Goal: Ask a question: Seek information or help from site administrators or community

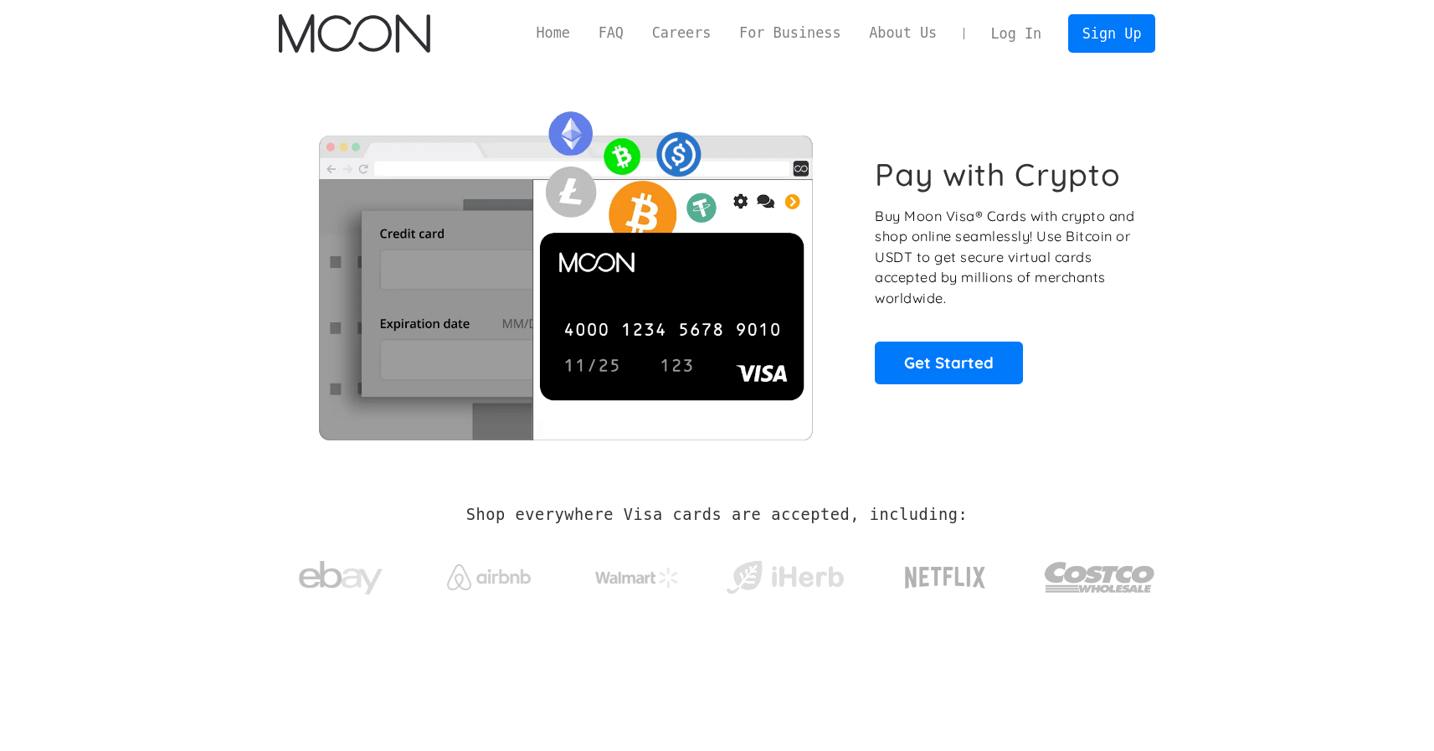
click at [1050, 40] on link "Log In" at bounding box center [1016, 33] width 79 height 37
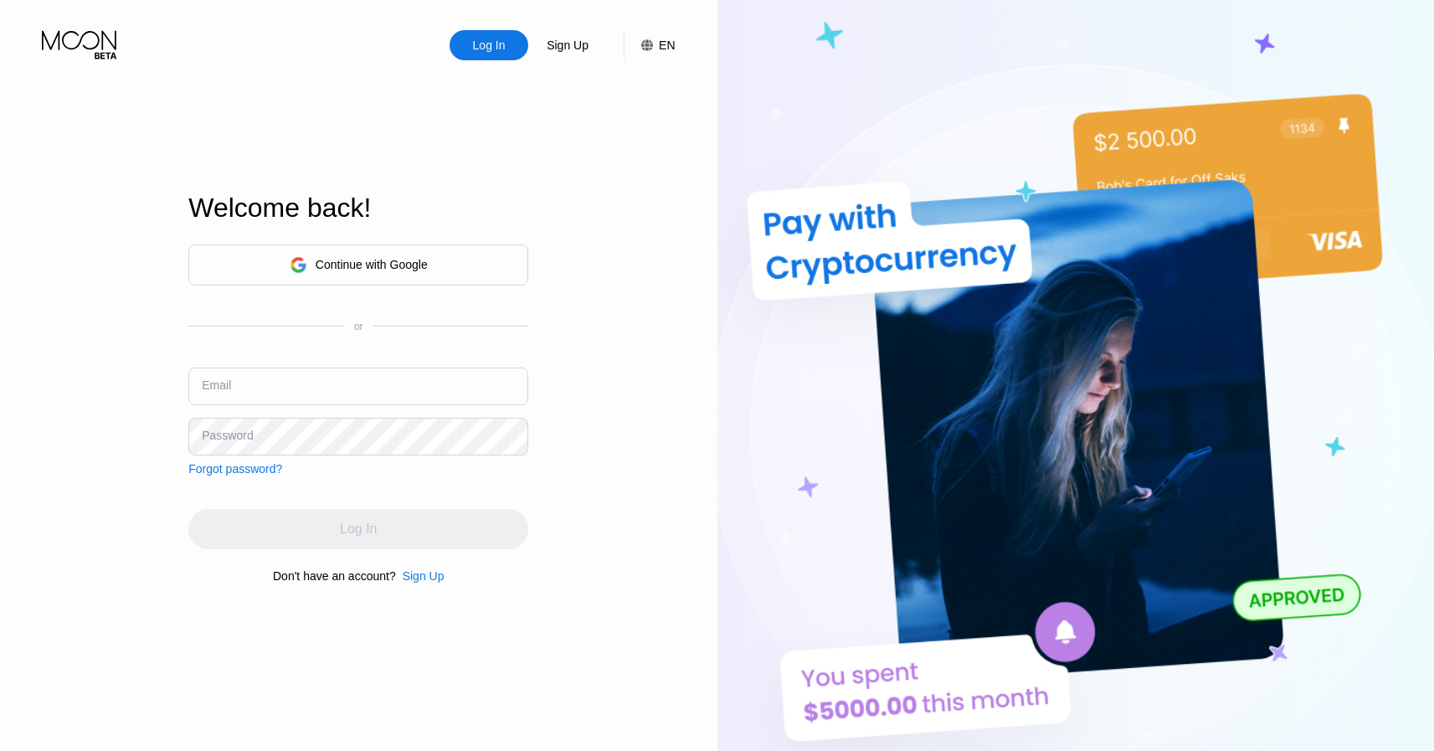
click at [336, 382] on input "text" at bounding box center [358, 386] width 340 height 38
type input "[DOMAIN_NAME][EMAIL_ADDRESS][DOMAIN_NAME]"
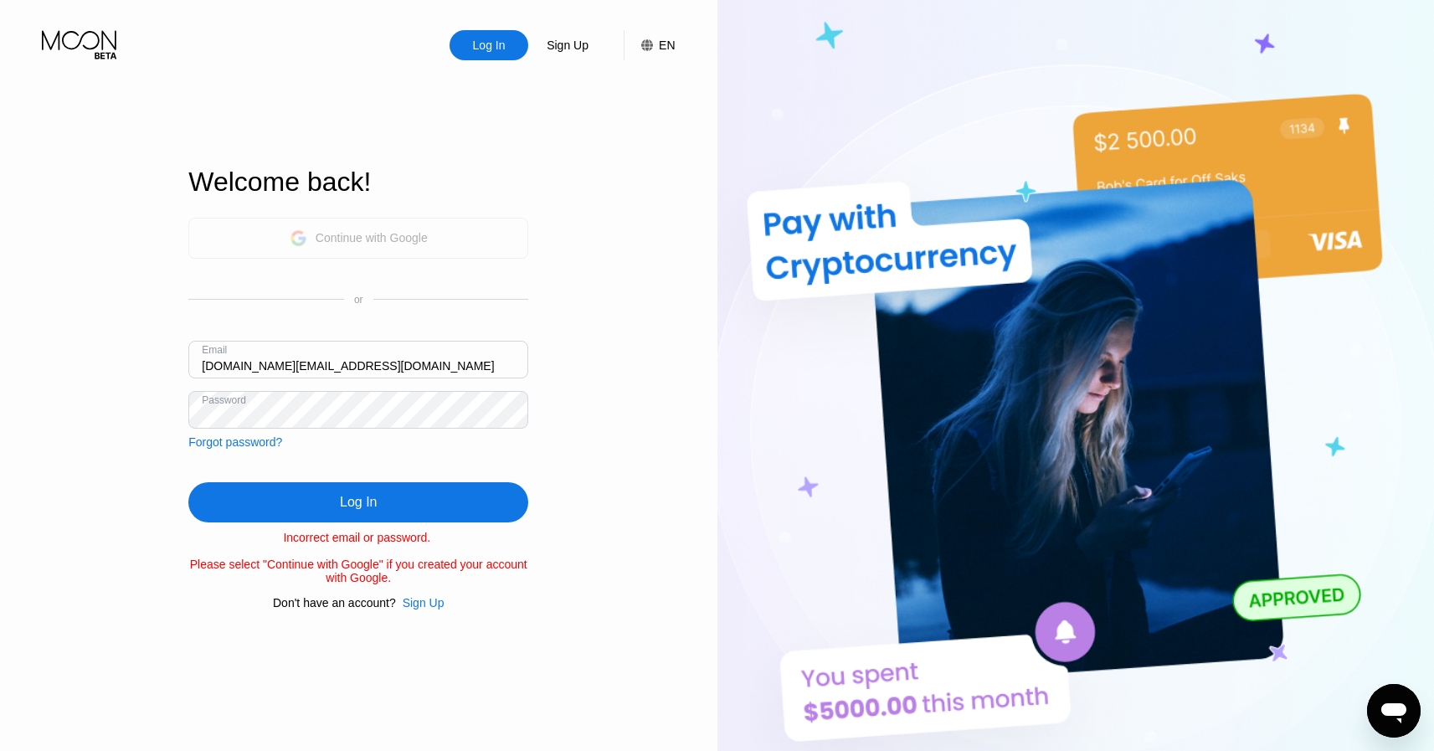
click at [423, 244] on div "Continue with Google" at bounding box center [359, 238] width 138 height 26
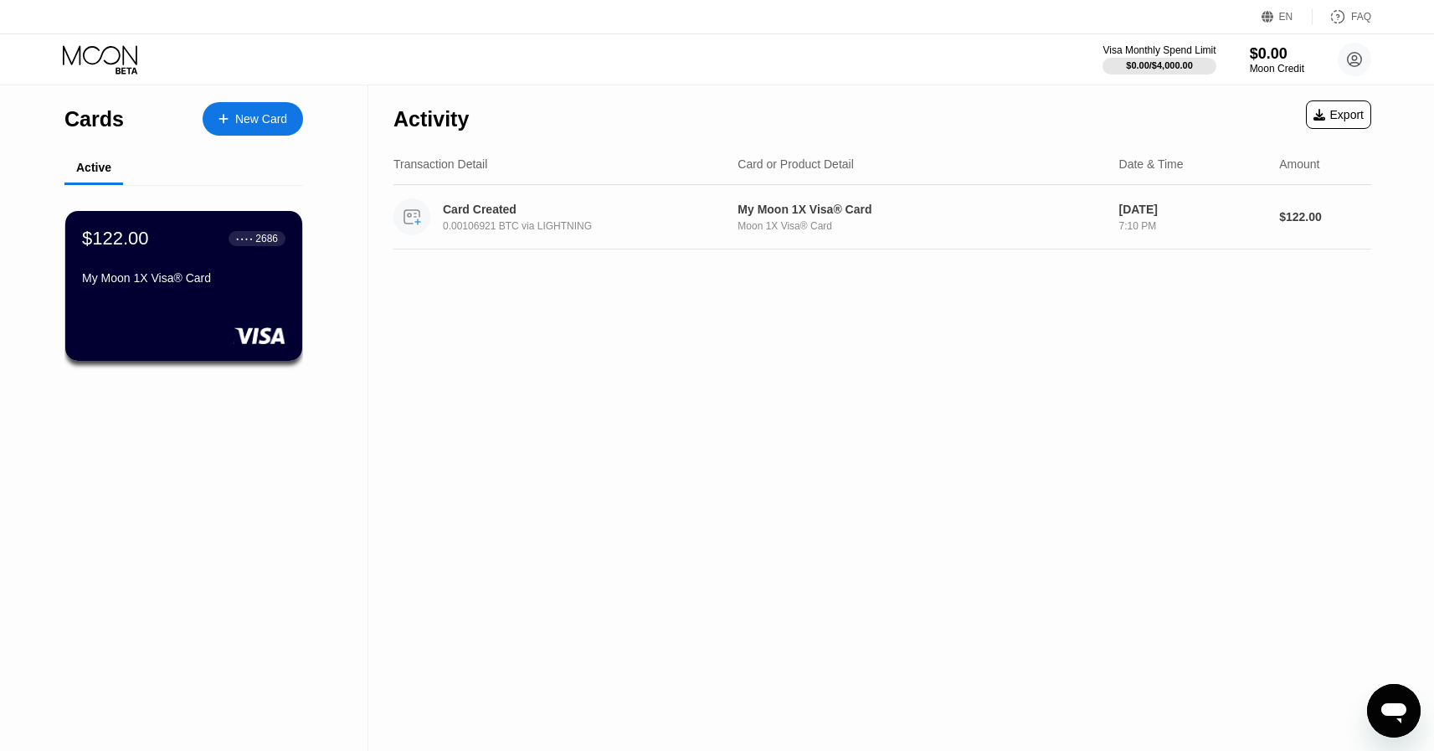
click at [652, 208] on div "Card Created" at bounding box center [581, 209] width 277 height 13
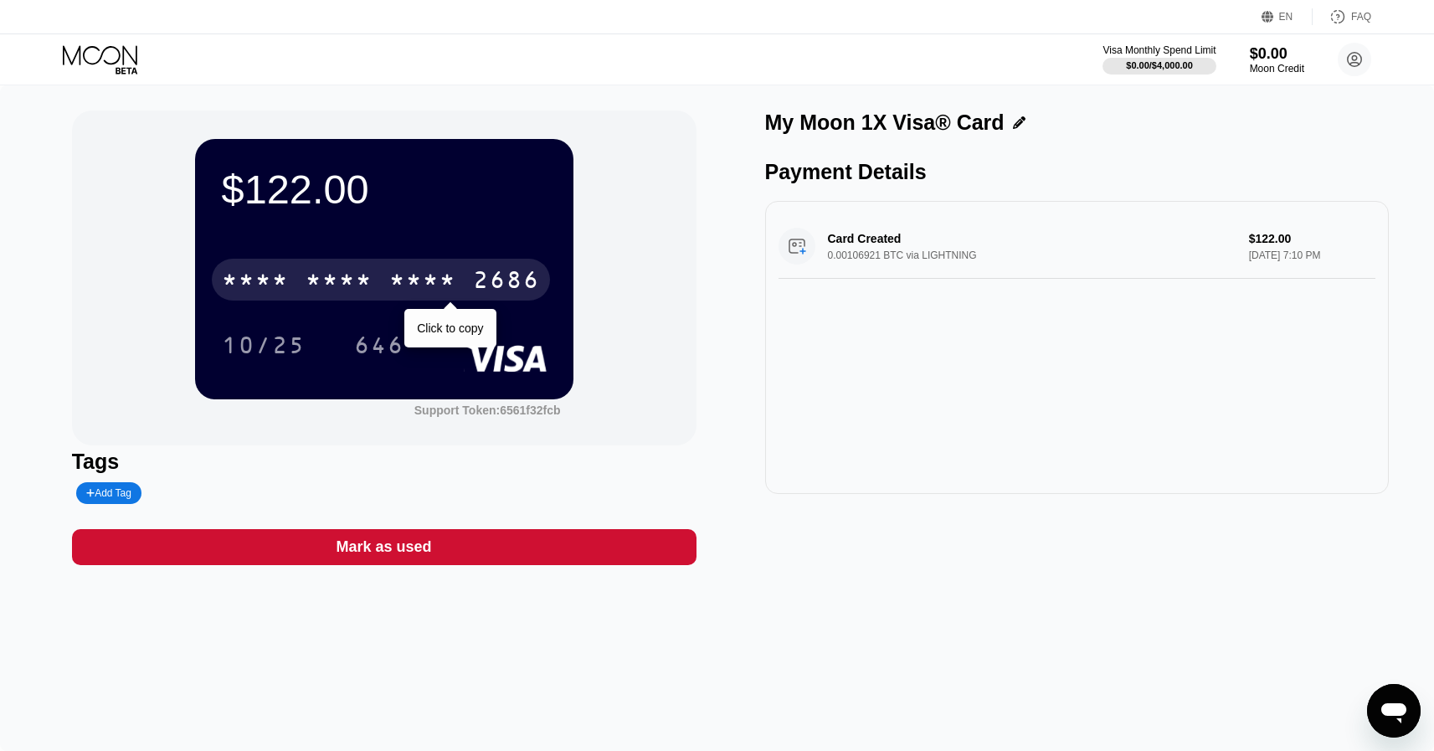
click at [475, 275] on div "2686" at bounding box center [506, 282] width 67 height 27
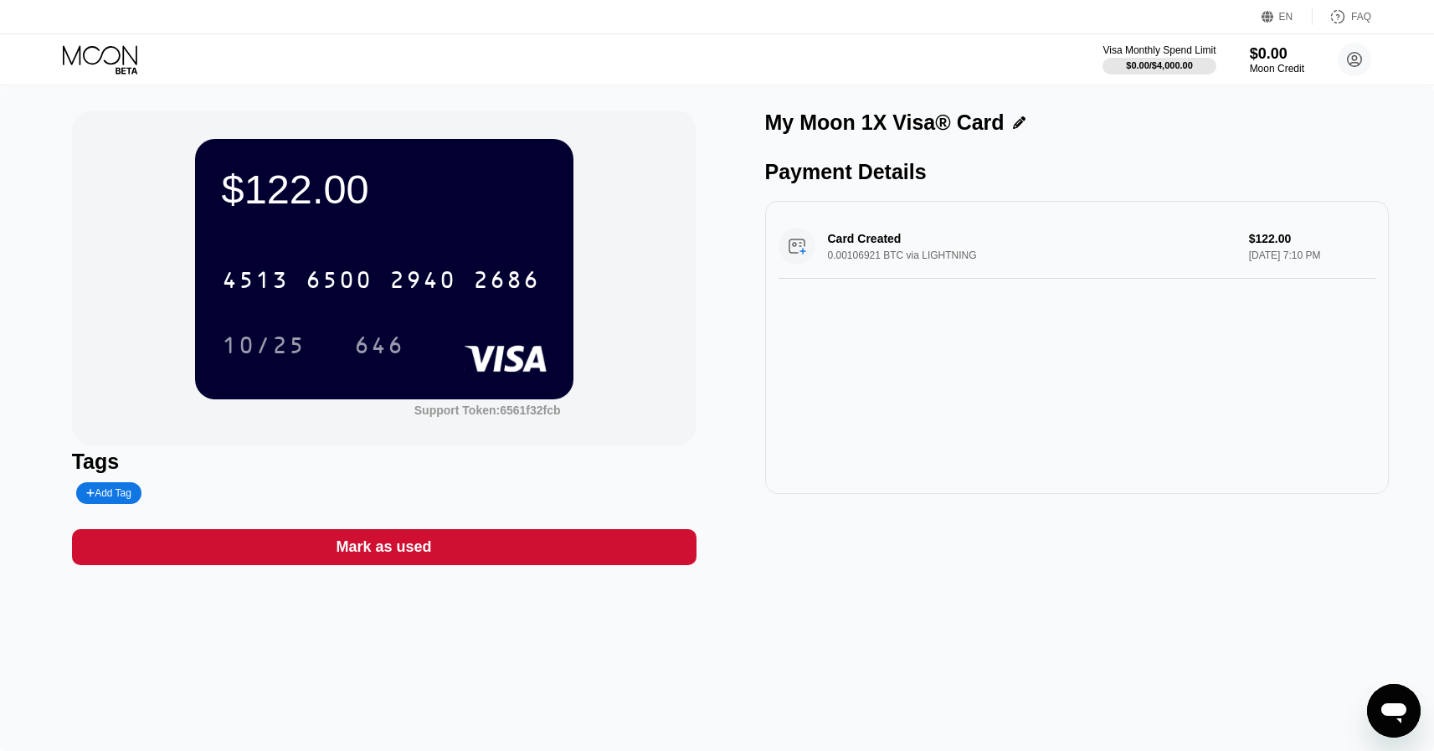
click at [911, 240] on div "Card Created 0.00106921 BTC via LIGHTNING $122.00 Aug 22, 2025 7:10 PM" at bounding box center [1077, 246] width 598 height 64
click at [911, 256] on div "Card Created 0.00106921 BTC via LIGHTNING $122.00 Aug 22, 2025 7:10 PM" at bounding box center [1077, 246] width 598 height 64
click at [1004, 122] on div at bounding box center [1014, 122] width 21 height 13
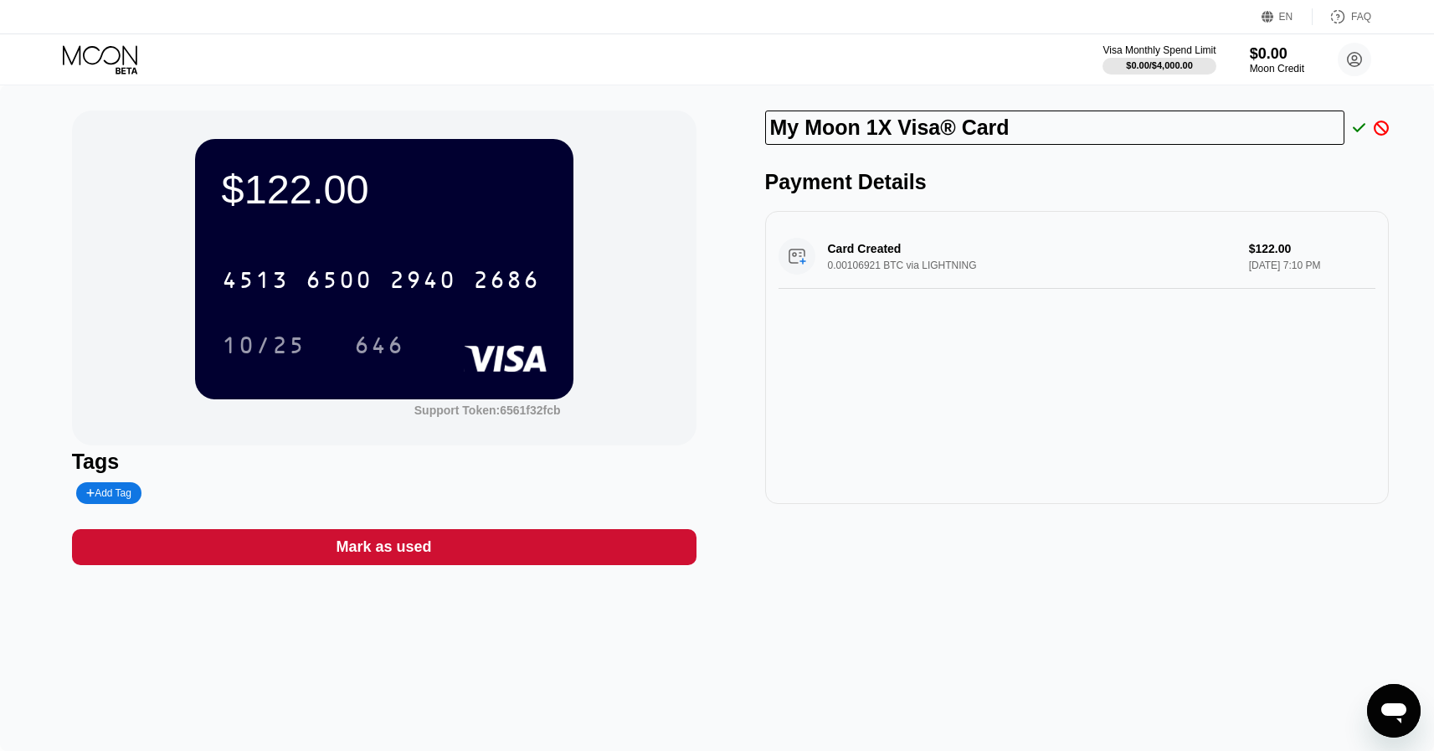
click at [1357, 129] on icon at bounding box center [1358, 128] width 13 height 15
click at [1357, 14] on div "FAQ" at bounding box center [1361, 17] width 20 height 12
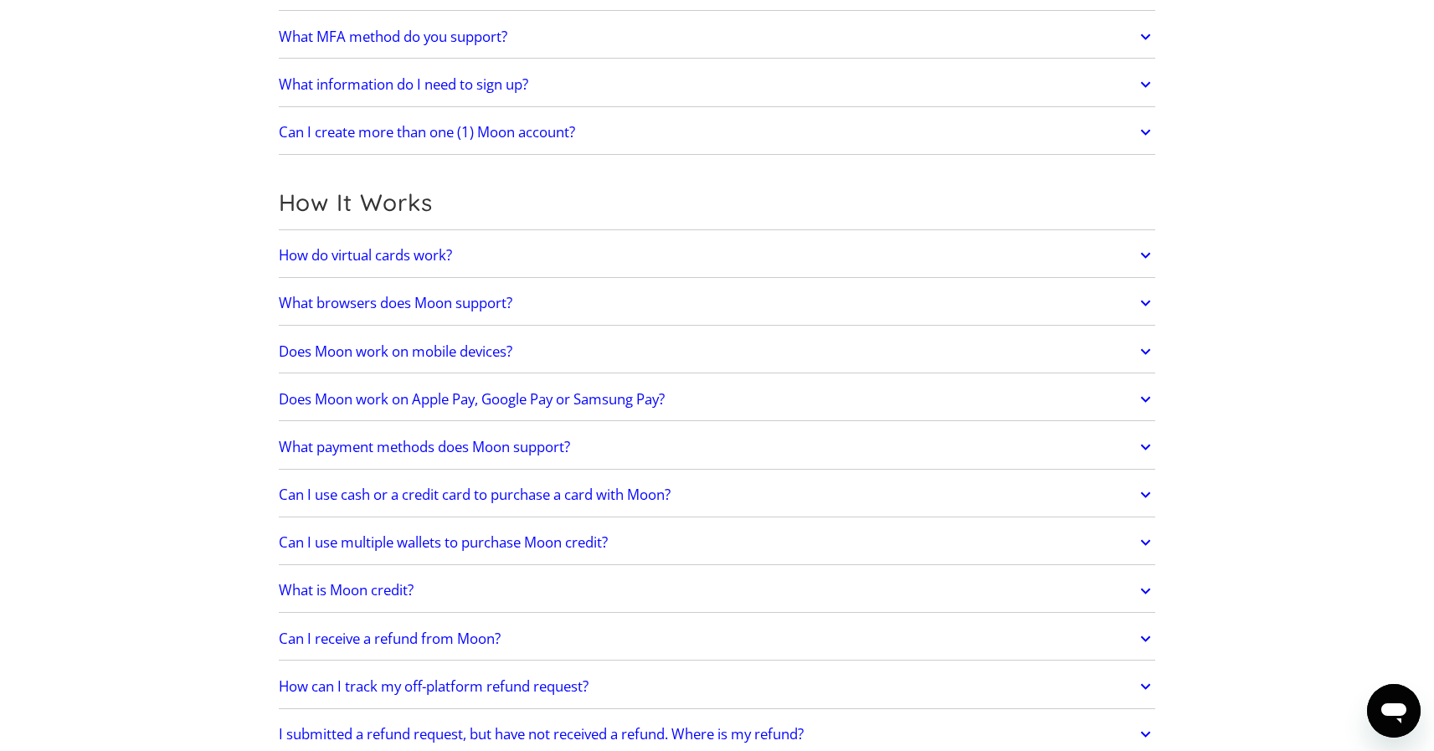
scroll to position [318, 0]
click at [560, 254] on link "How do virtual cards work?" at bounding box center [717, 256] width 877 height 35
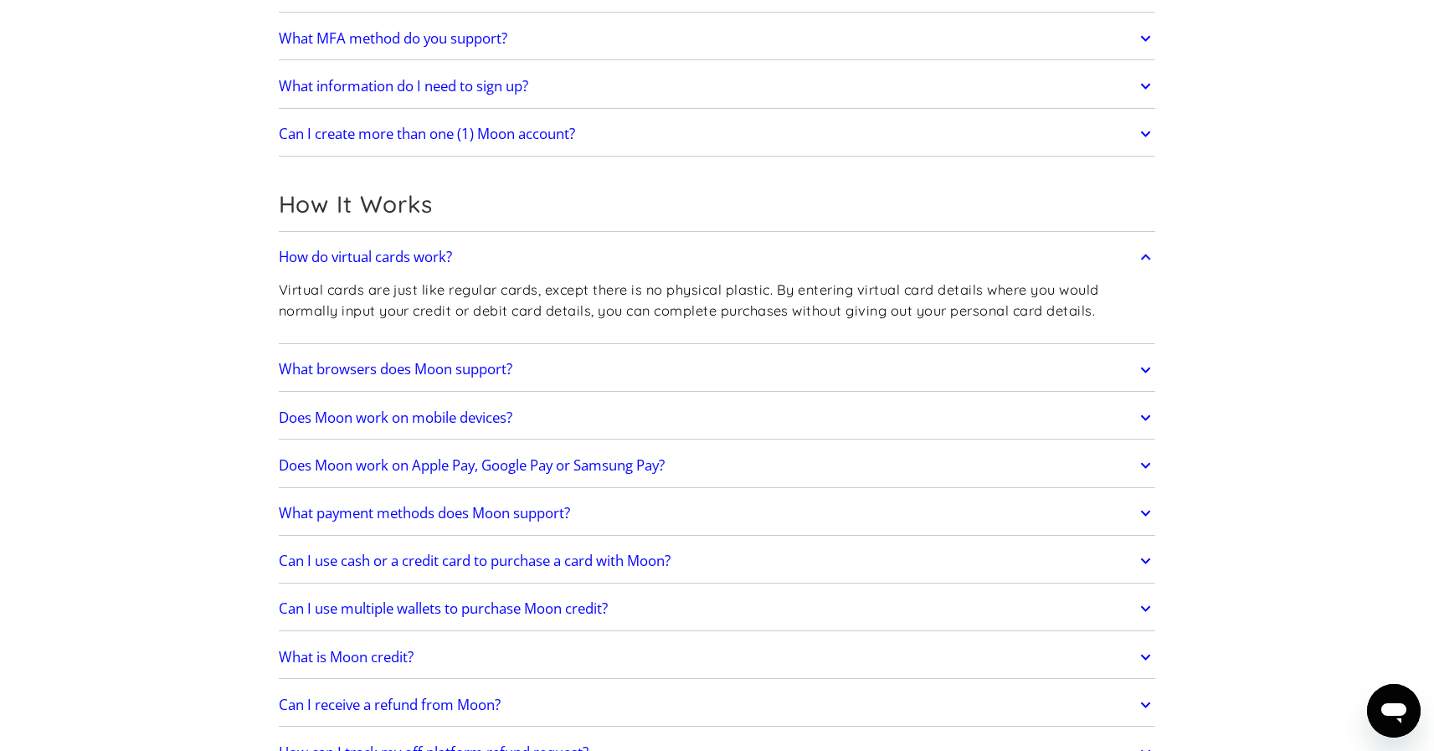
click at [574, 258] on link "How do virtual cards work?" at bounding box center [717, 256] width 877 height 35
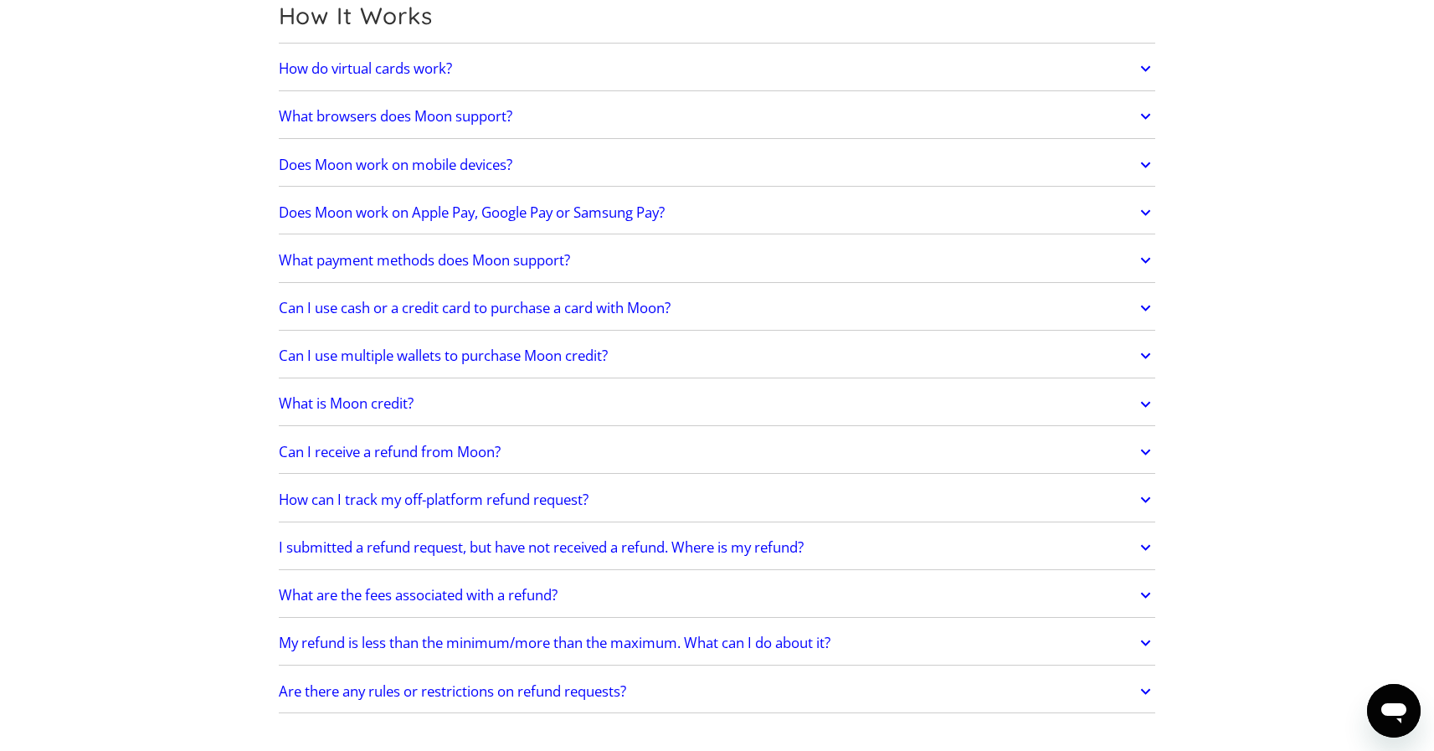
click at [587, 338] on link "Can I use multiple wallets to purchase Moon credit?" at bounding box center [717, 355] width 877 height 35
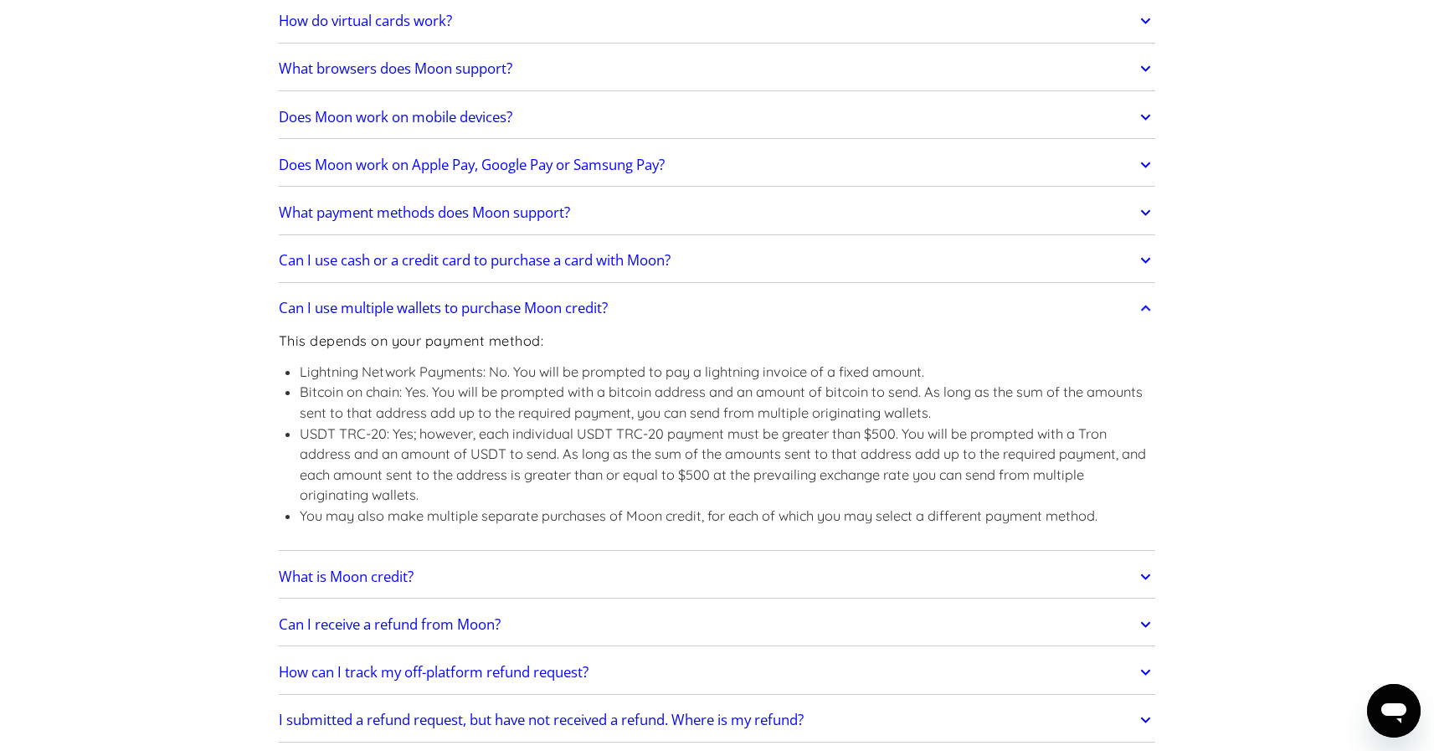
click at [598, 312] on h2 "Can I use multiple wallets to purchase Moon credit?" at bounding box center [443, 308] width 329 height 17
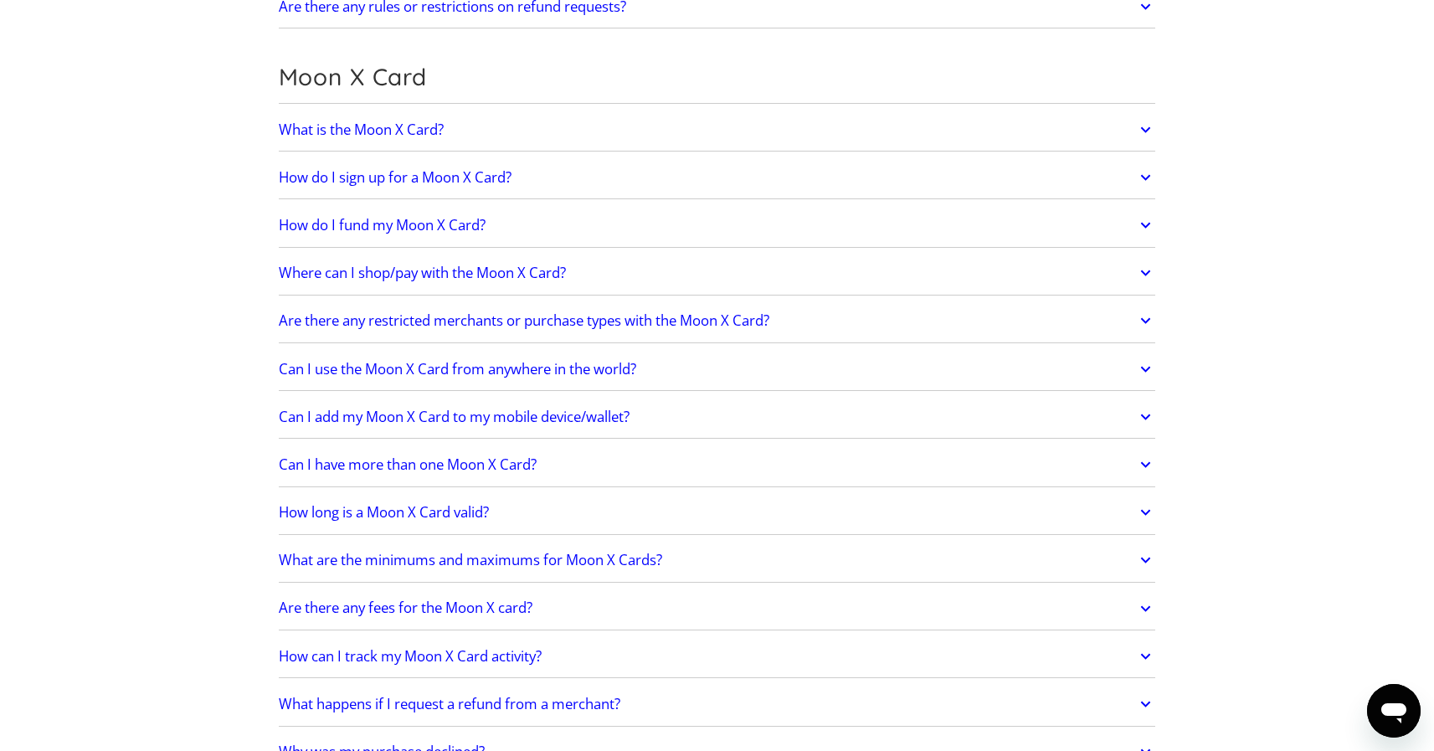
scroll to position [1193, 0]
click at [588, 253] on link "Where can I shop/pay with the Moon X Card?" at bounding box center [717, 270] width 877 height 35
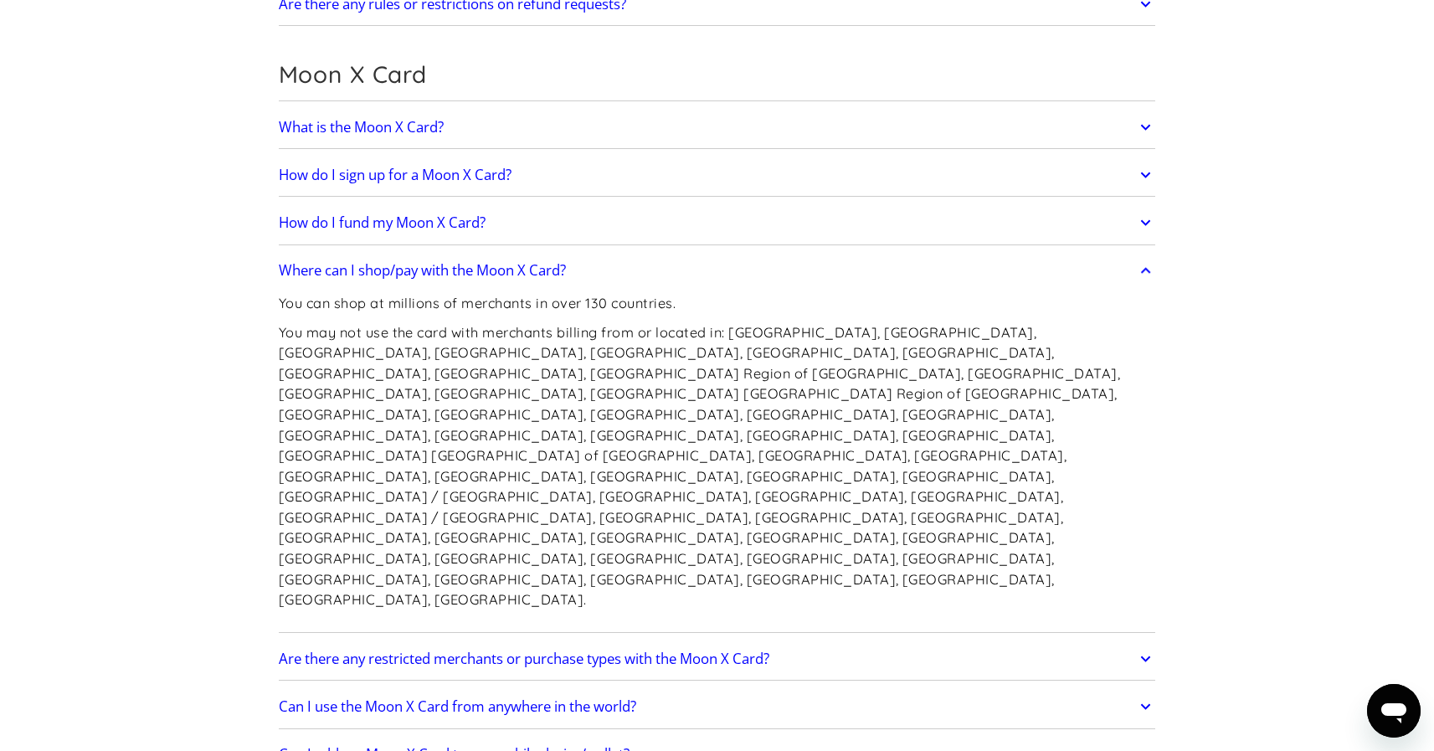
click at [607, 271] on link "Where can I shop/pay with the Moon X Card?" at bounding box center [717, 270] width 877 height 35
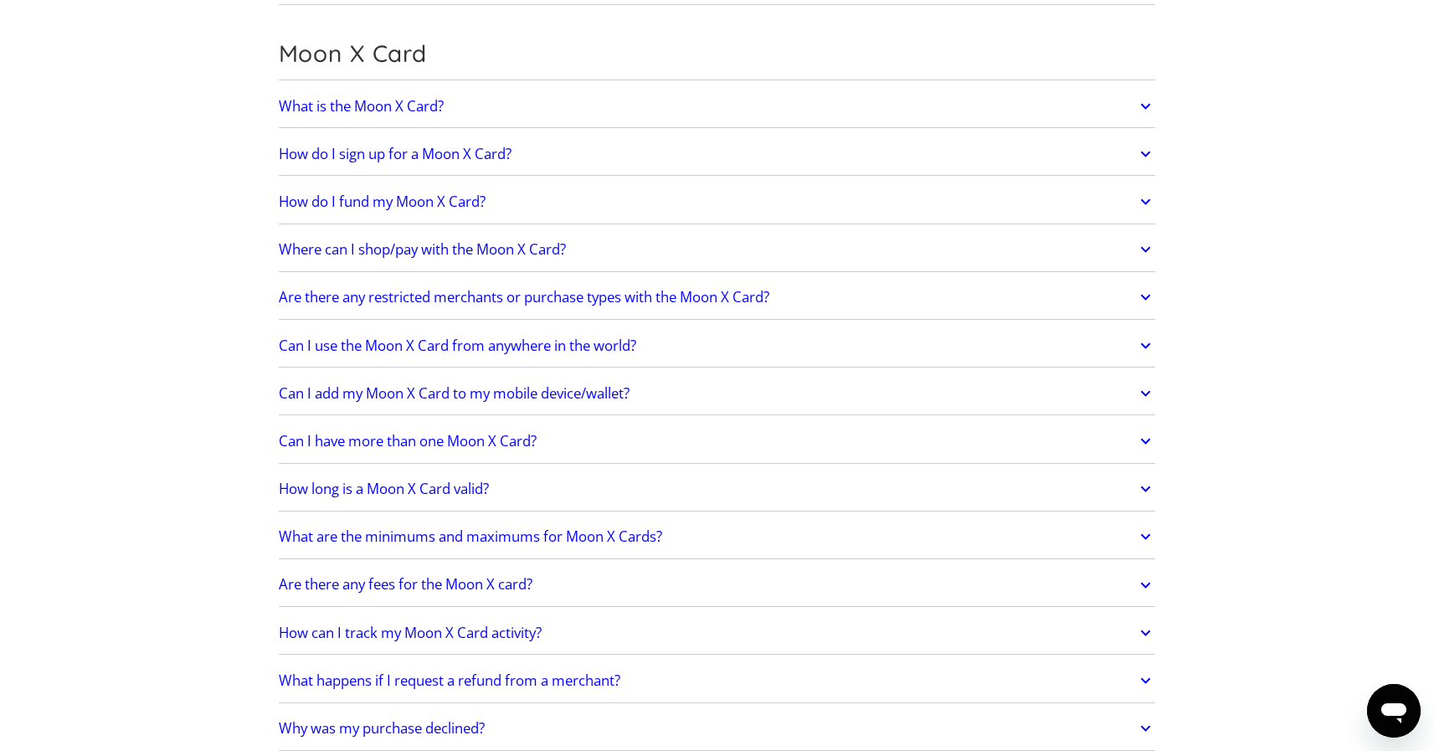
scroll to position [1227, 0]
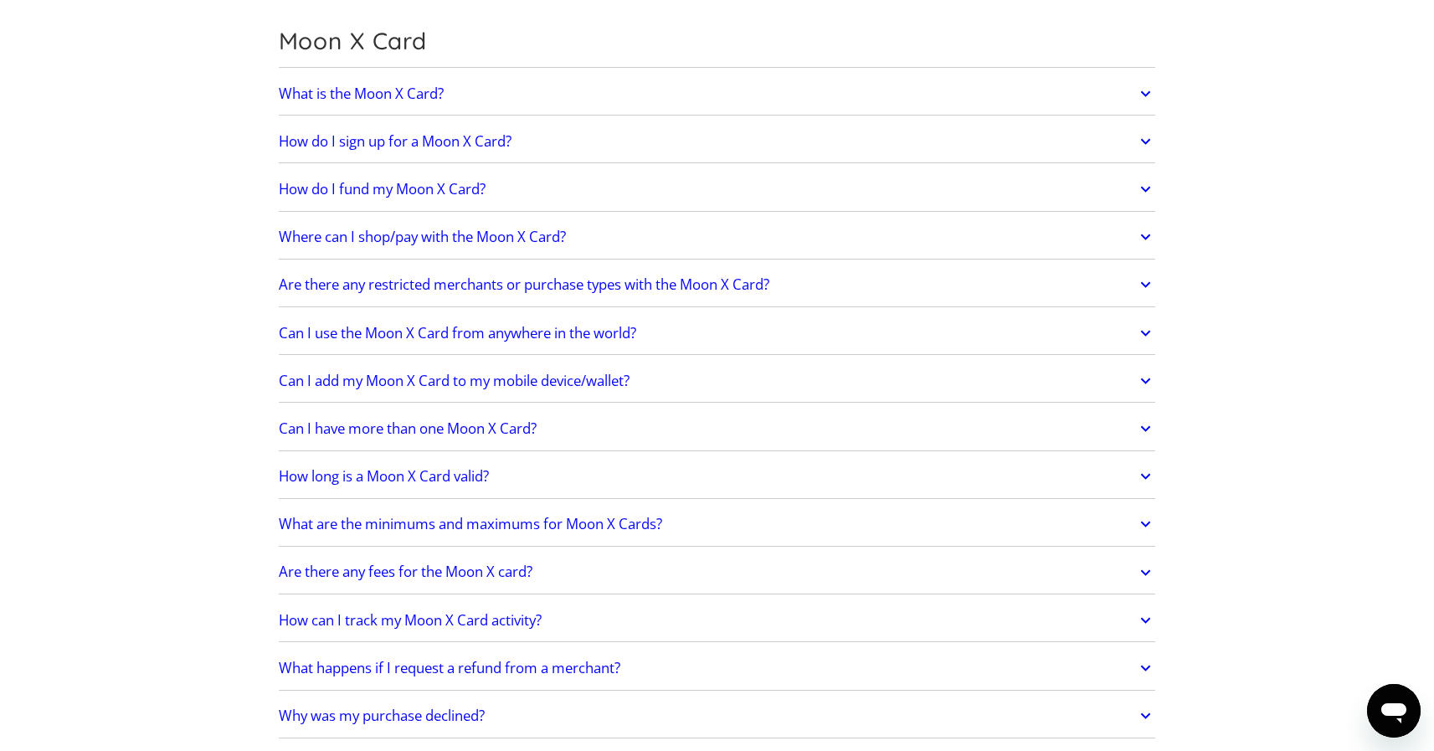
click at [624, 295] on link "Are there any restricted merchants or purchase types with the Moon X Card?" at bounding box center [717, 284] width 877 height 35
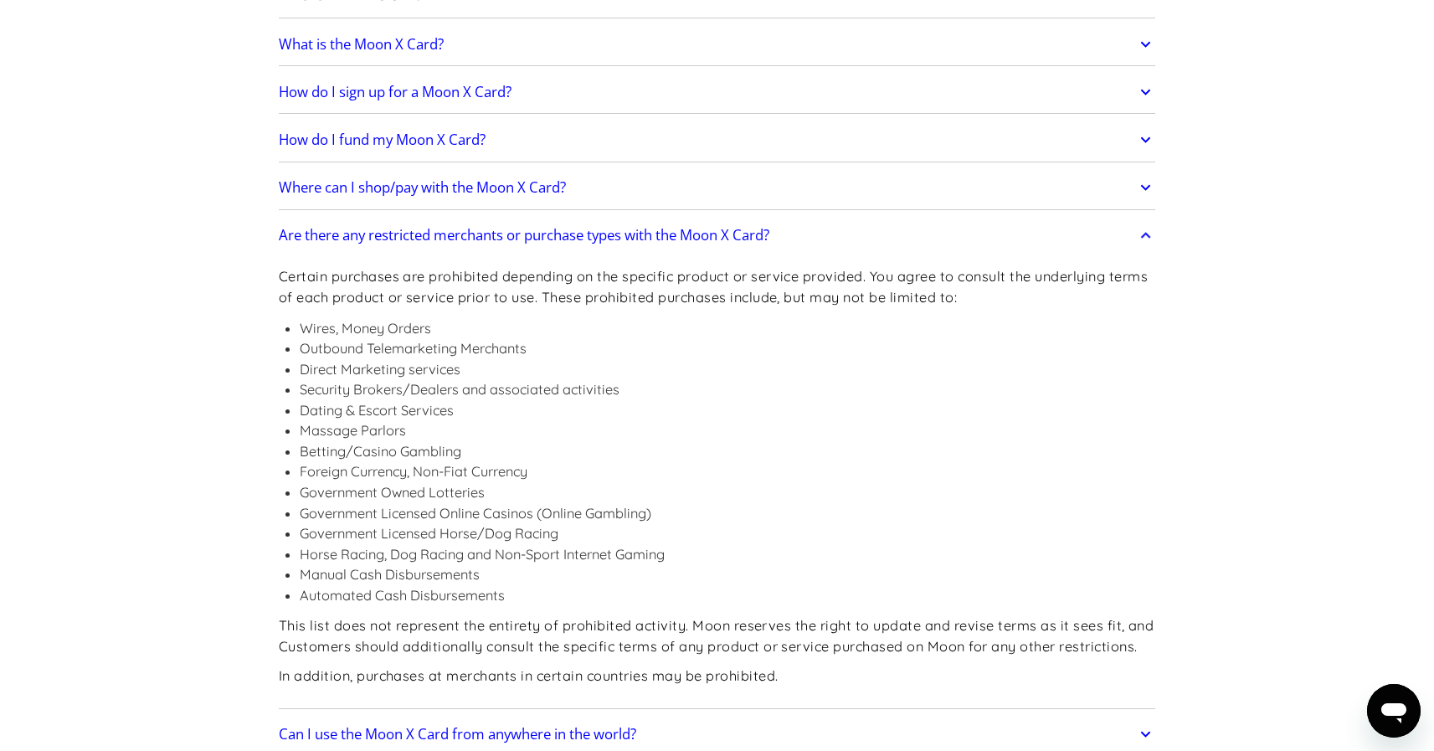
scroll to position [1286, 0]
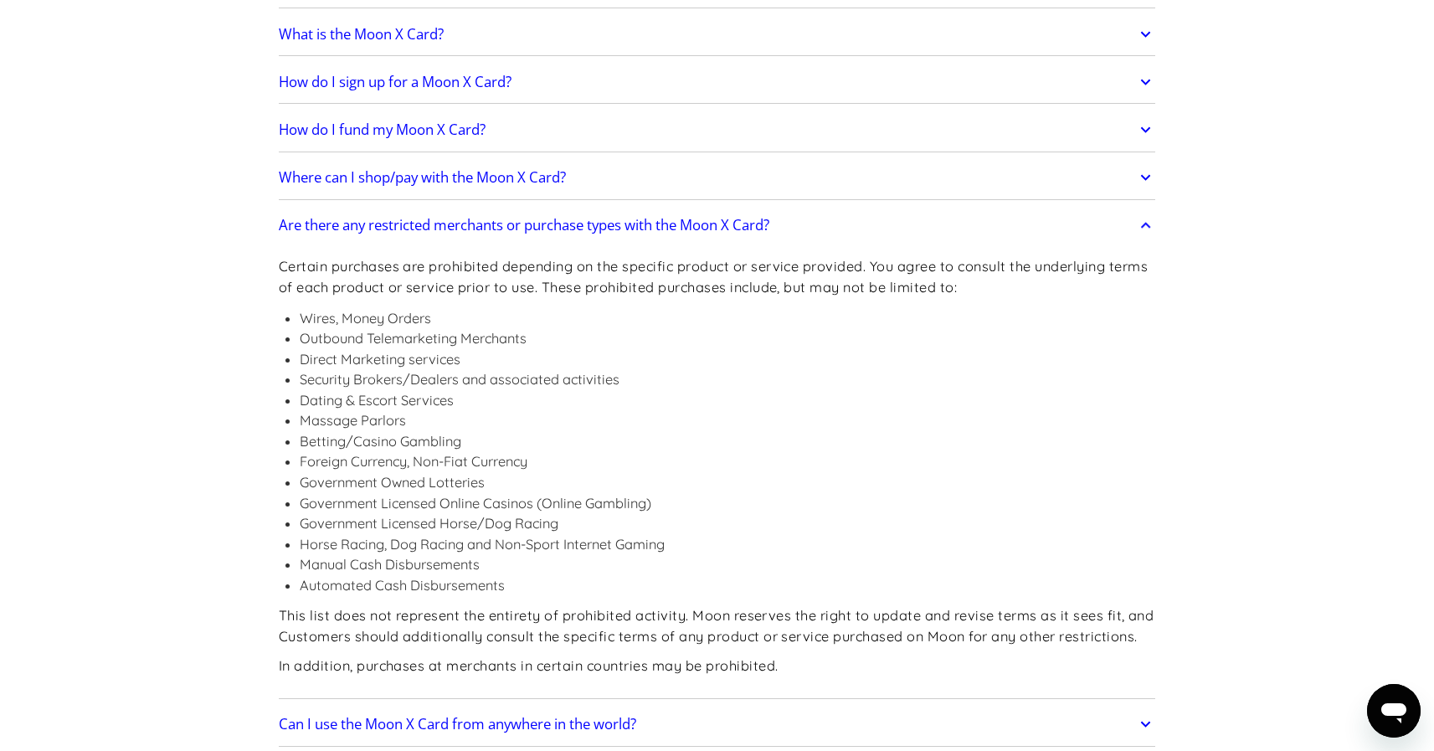
click at [608, 242] on link "Are there any restricted merchants or purchase types with the Moon X Card?" at bounding box center [717, 225] width 877 height 35
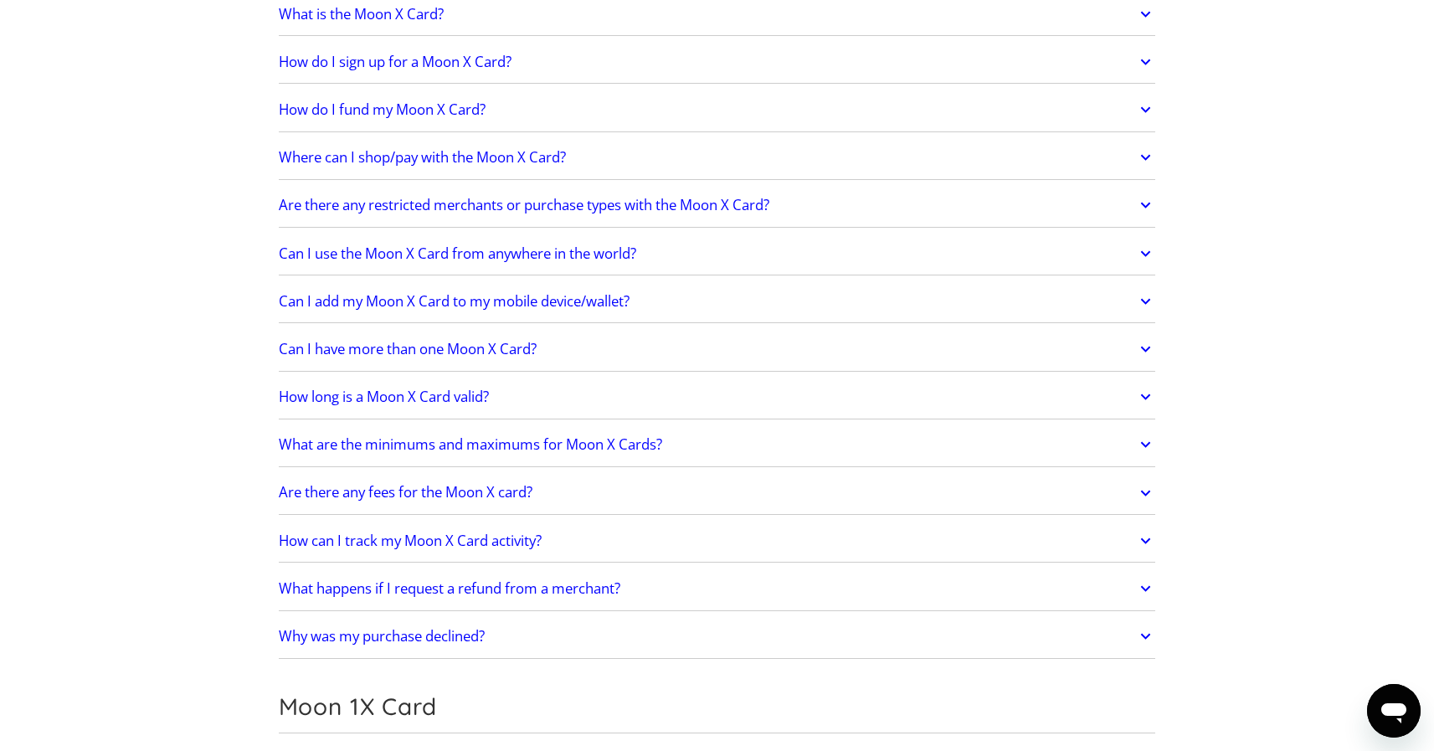
scroll to position [1311, 0]
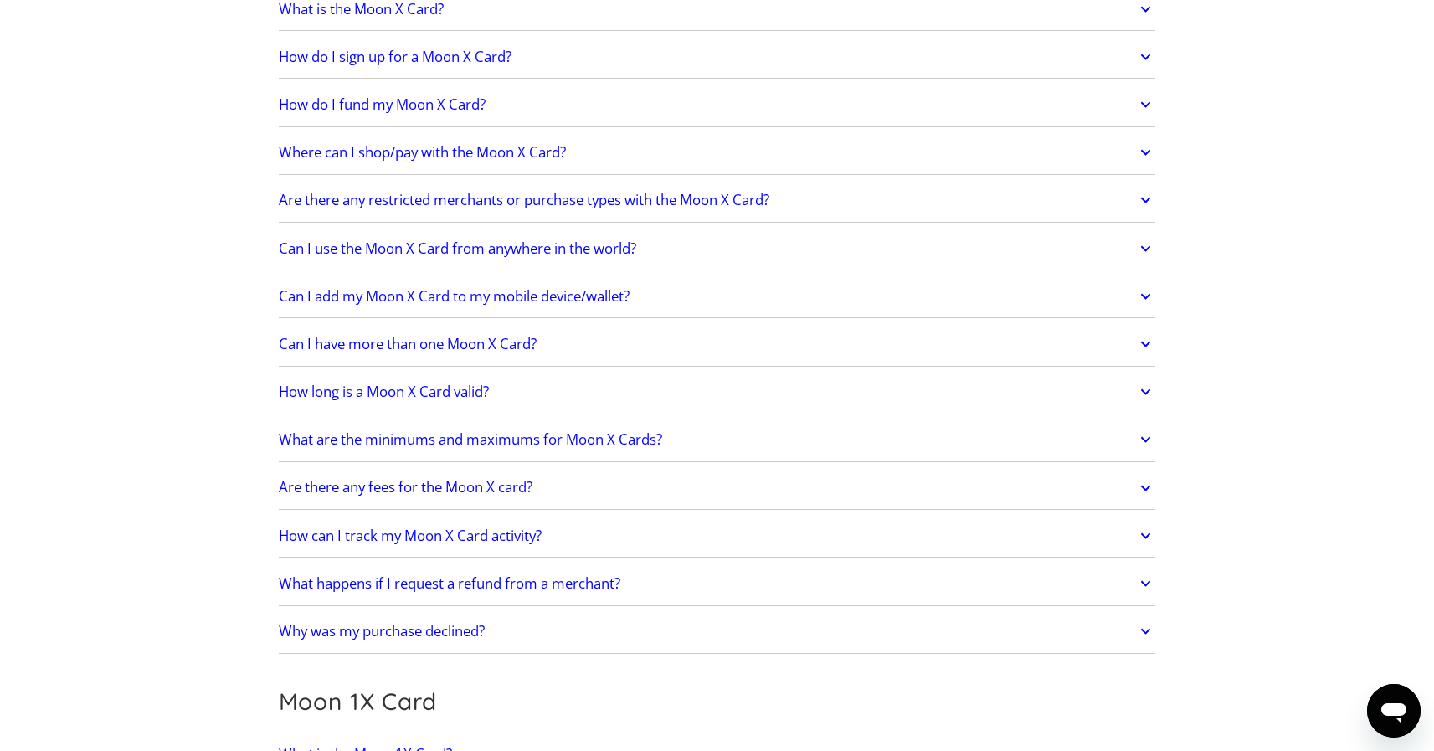
click at [609, 245] on h2 "Can I use the Moon X Card from anywhere in the world?" at bounding box center [457, 248] width 357 height 17
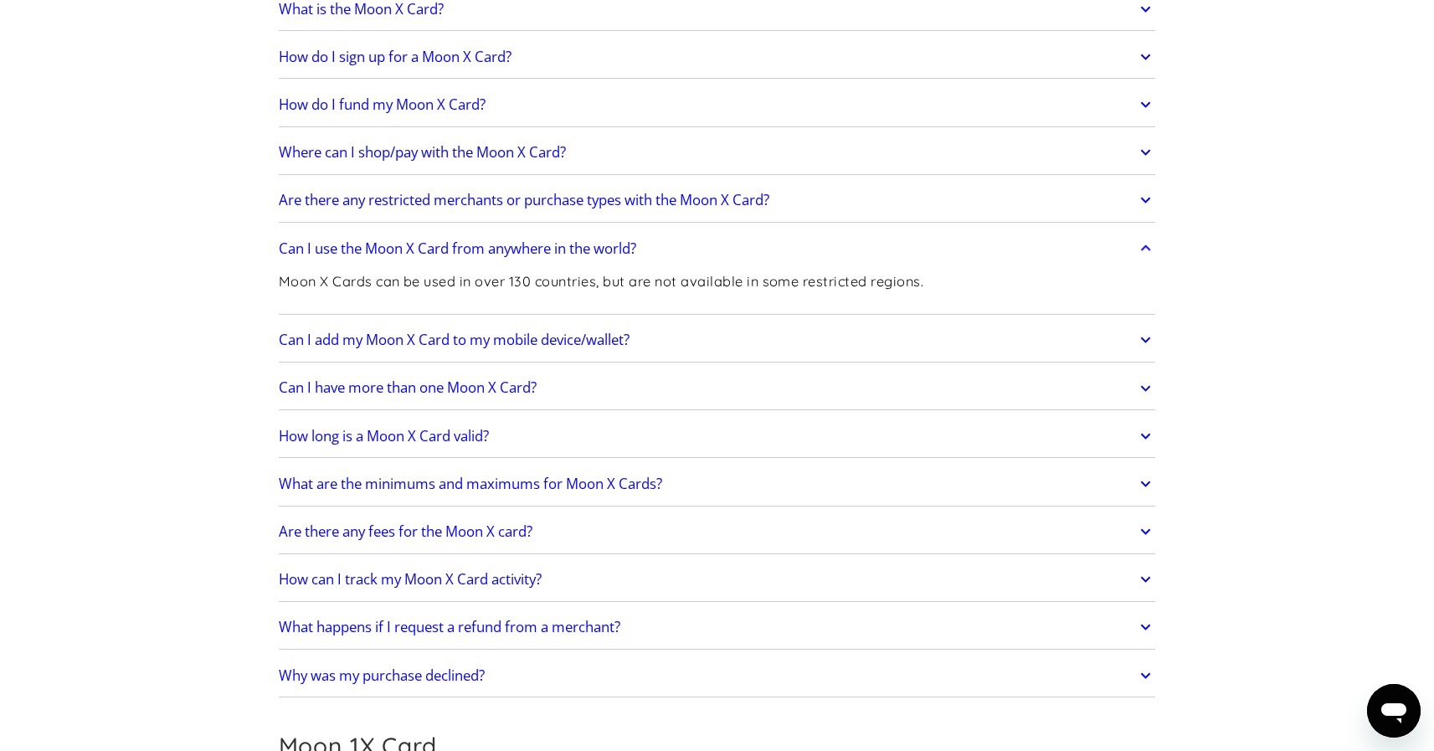
click at [609, 245] on h2 "Can I use the Moon X Card from anywhere in the world?" at bounding box center [457, 248] width 357 height 17
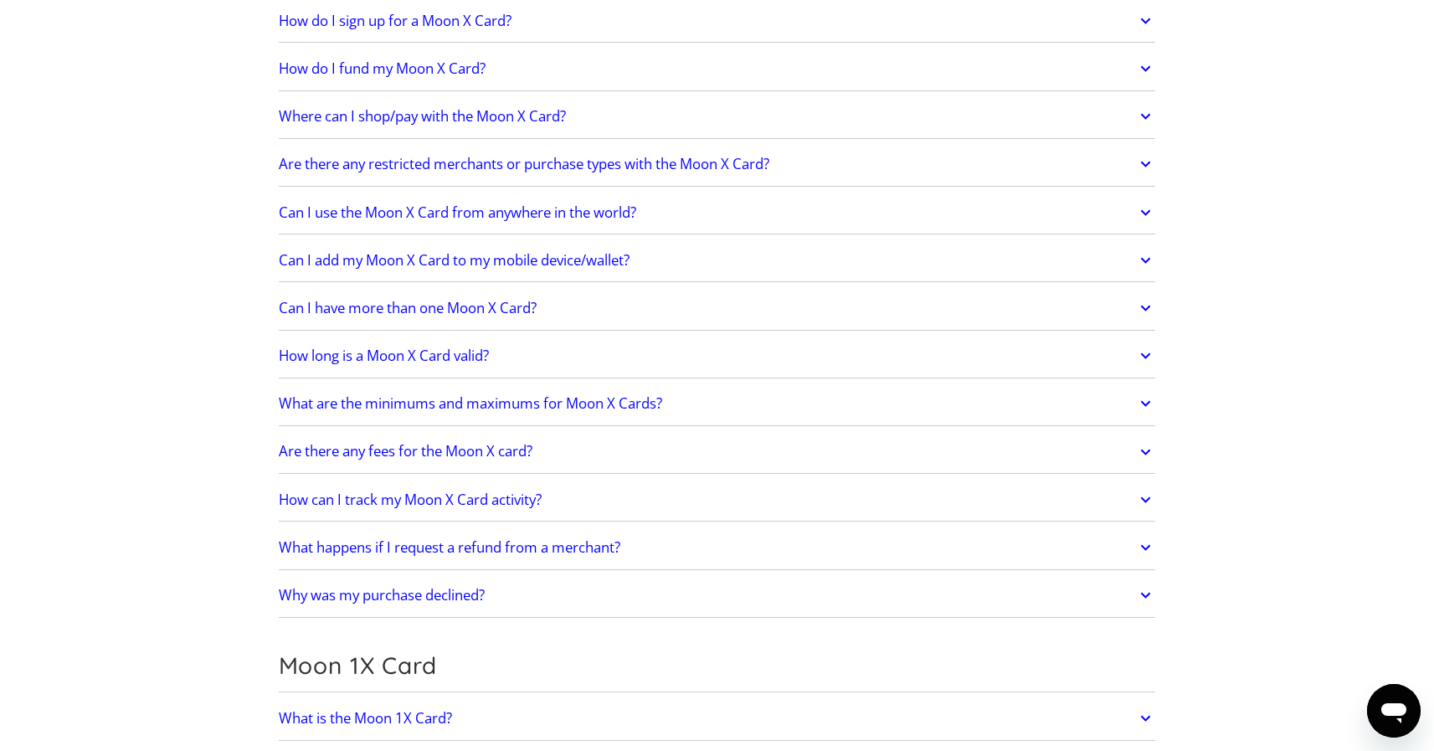
scroll to position [1362, 0]
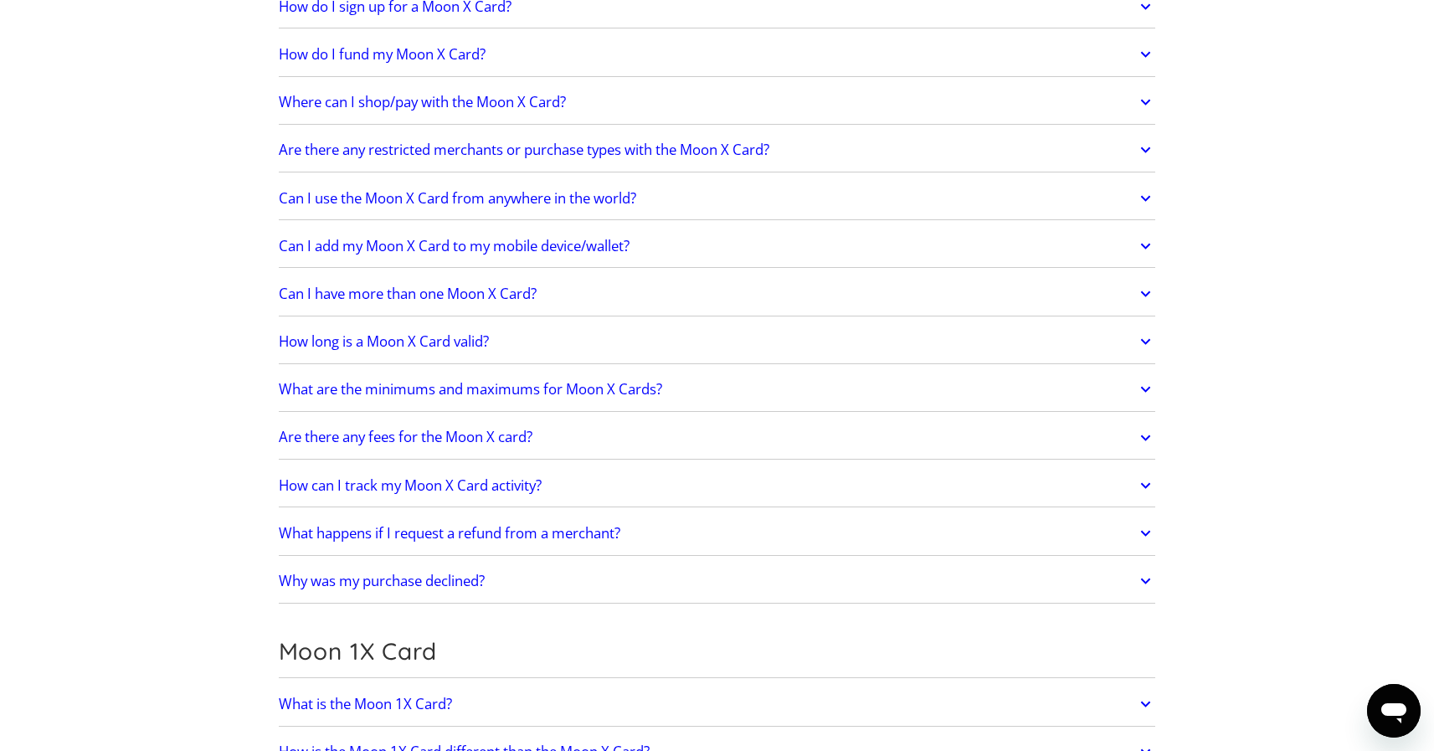
click at [602, 243] on h2 "Can I add my Moon X Card to my mobile device/wallet?" at bounding box center [454, 246] width 351 height 17
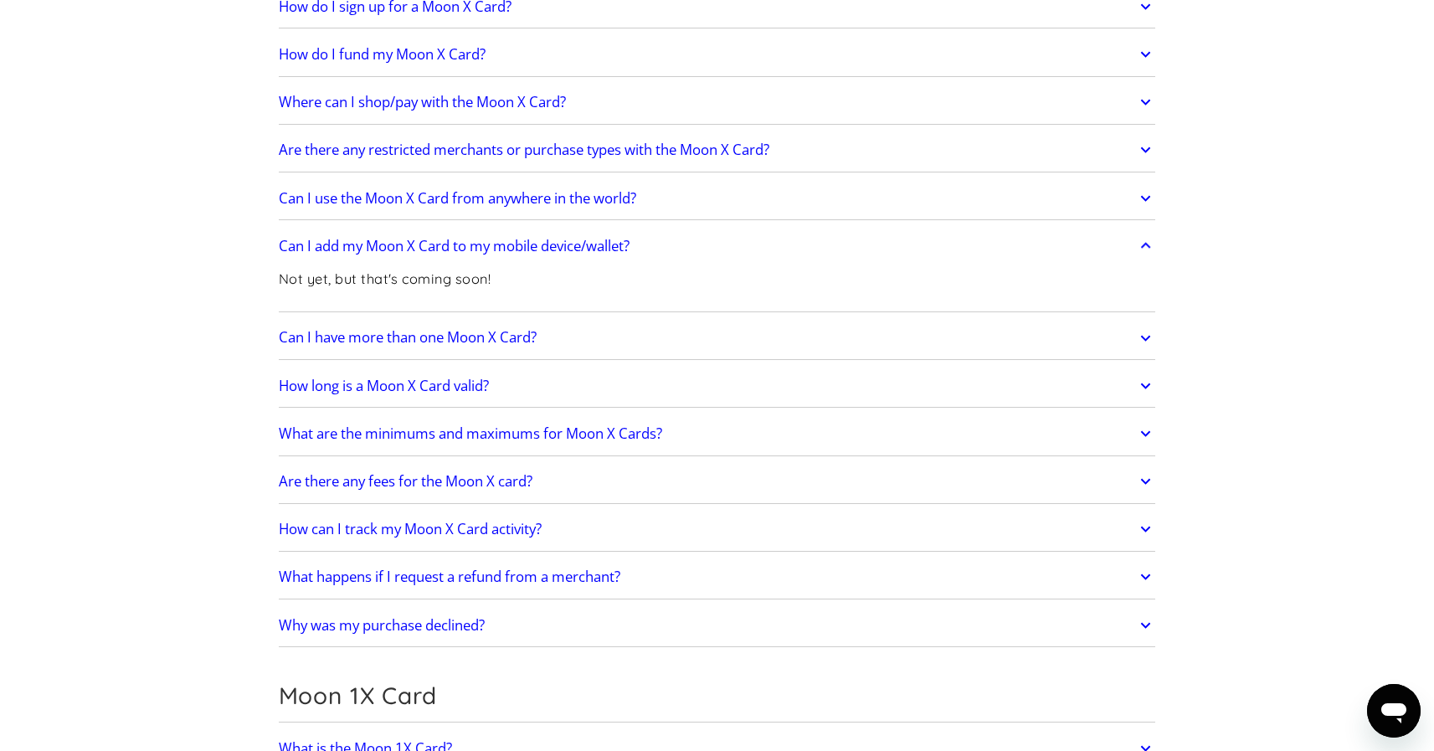
click at [592, 244] on h2 "Can I add my Moon X Card to my mobile device/wallet?" at bounding box center [454, 246] width 351 height 17
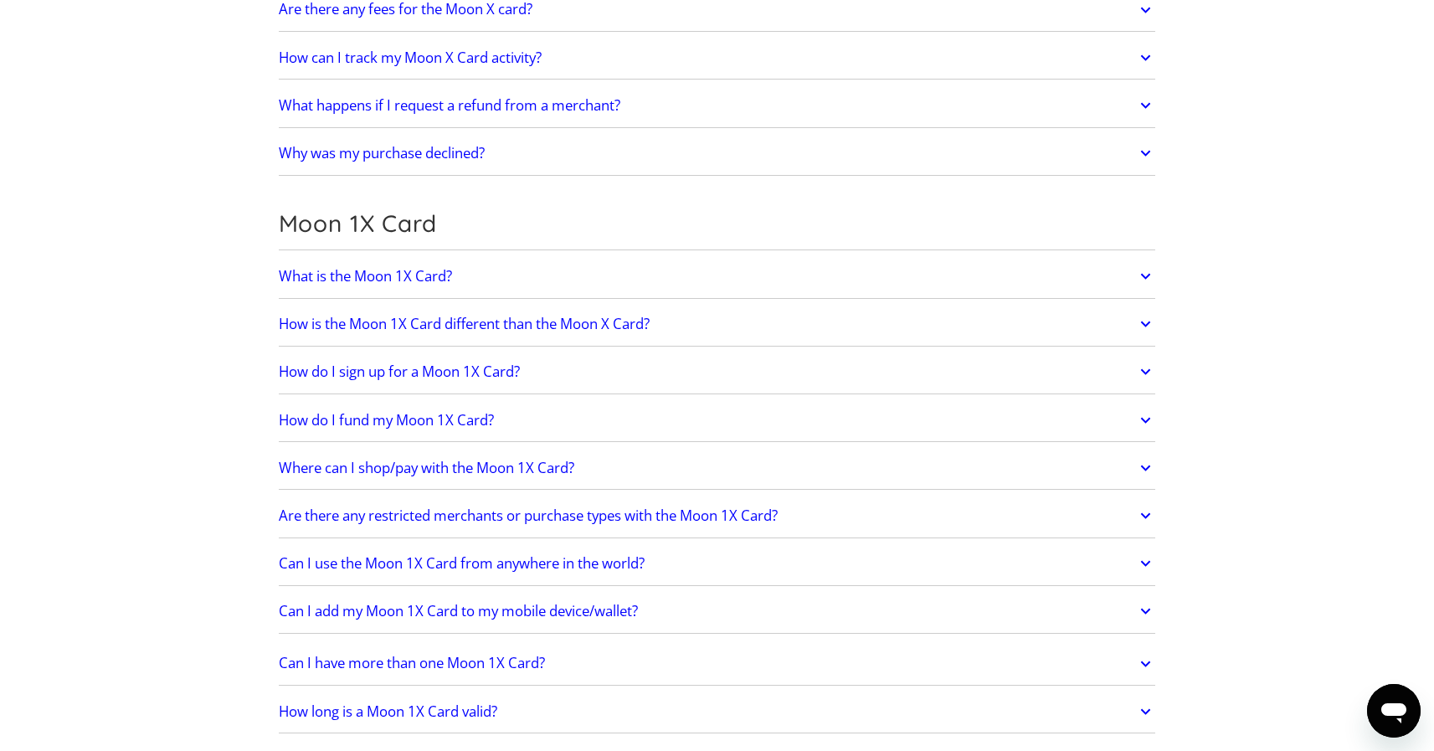
scroll to position [1794, 0]
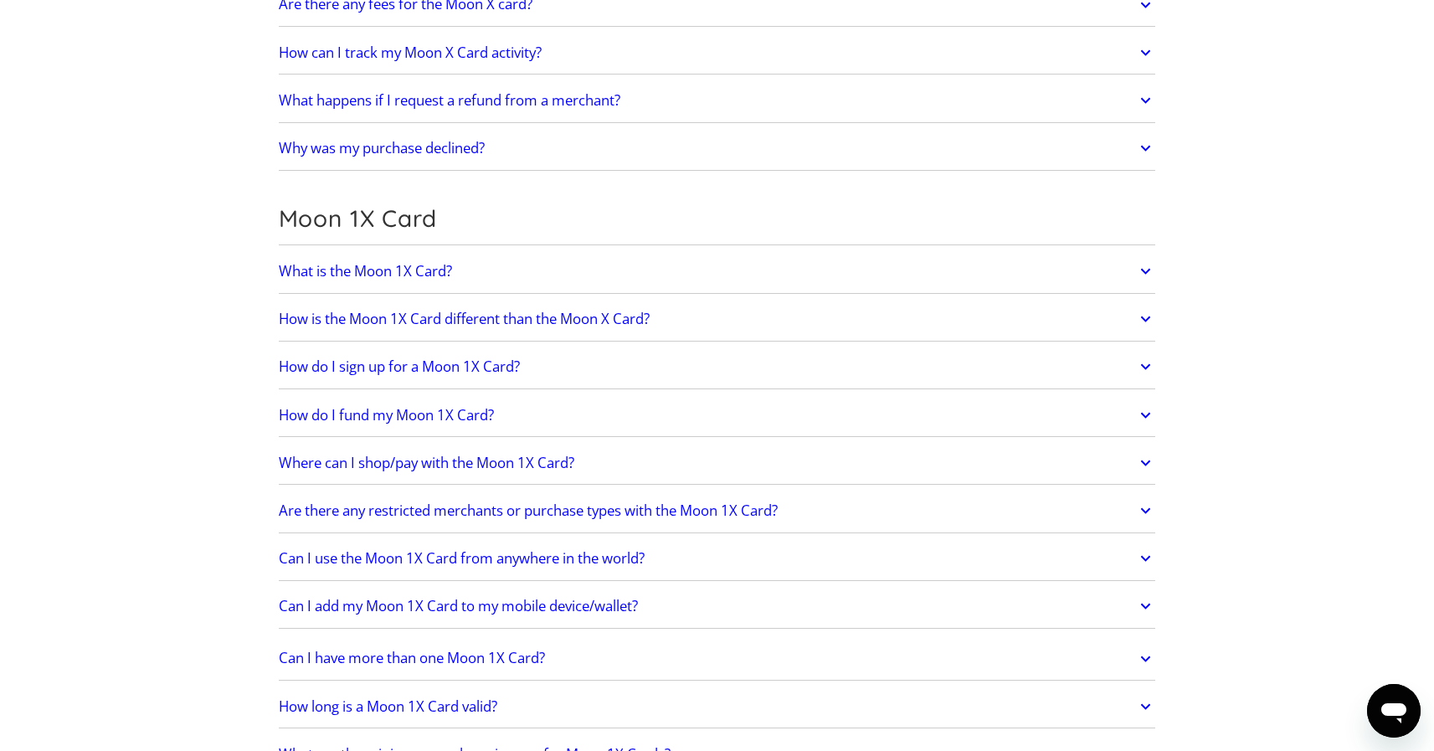
click at [551, 150] on link "Why was my purchase declined?" at bounding box center [717, 148] width 877 height 35
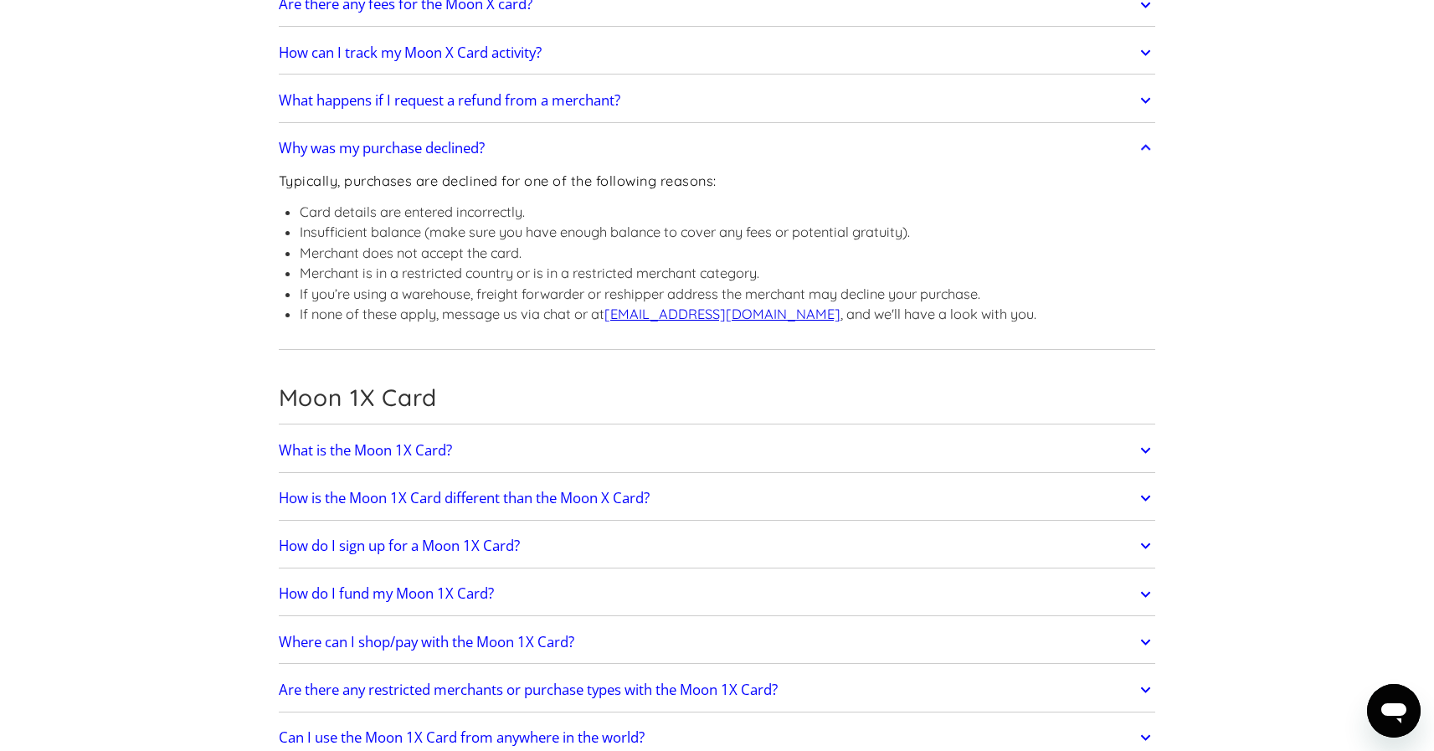
click at [534, 149] on link "Why was my purchase declined?" at bounding box center [717, 148] width 877 height 35
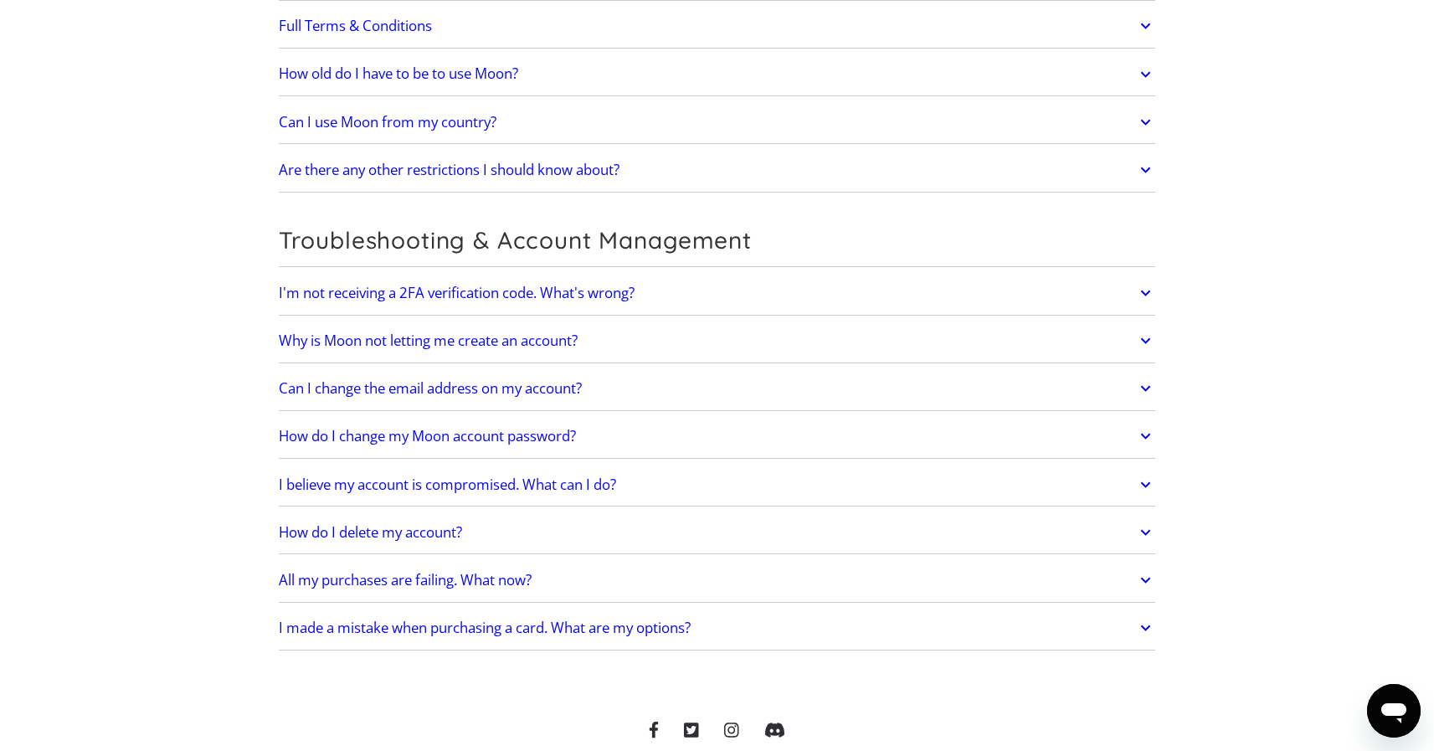
scroll to position [3405, 0]
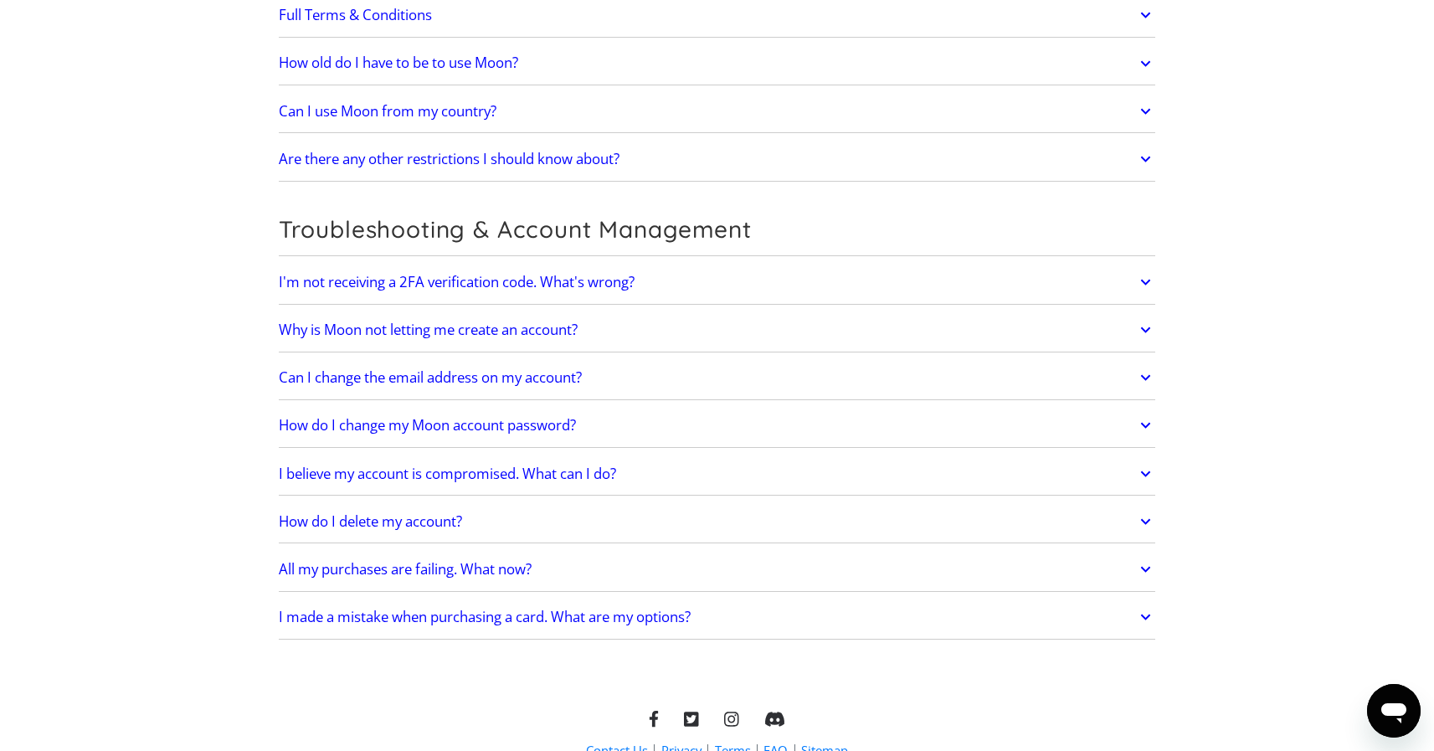
click at [1379, 711] on icon "Open messaging window" at bounding box center [1393, 710] width 30 height 30
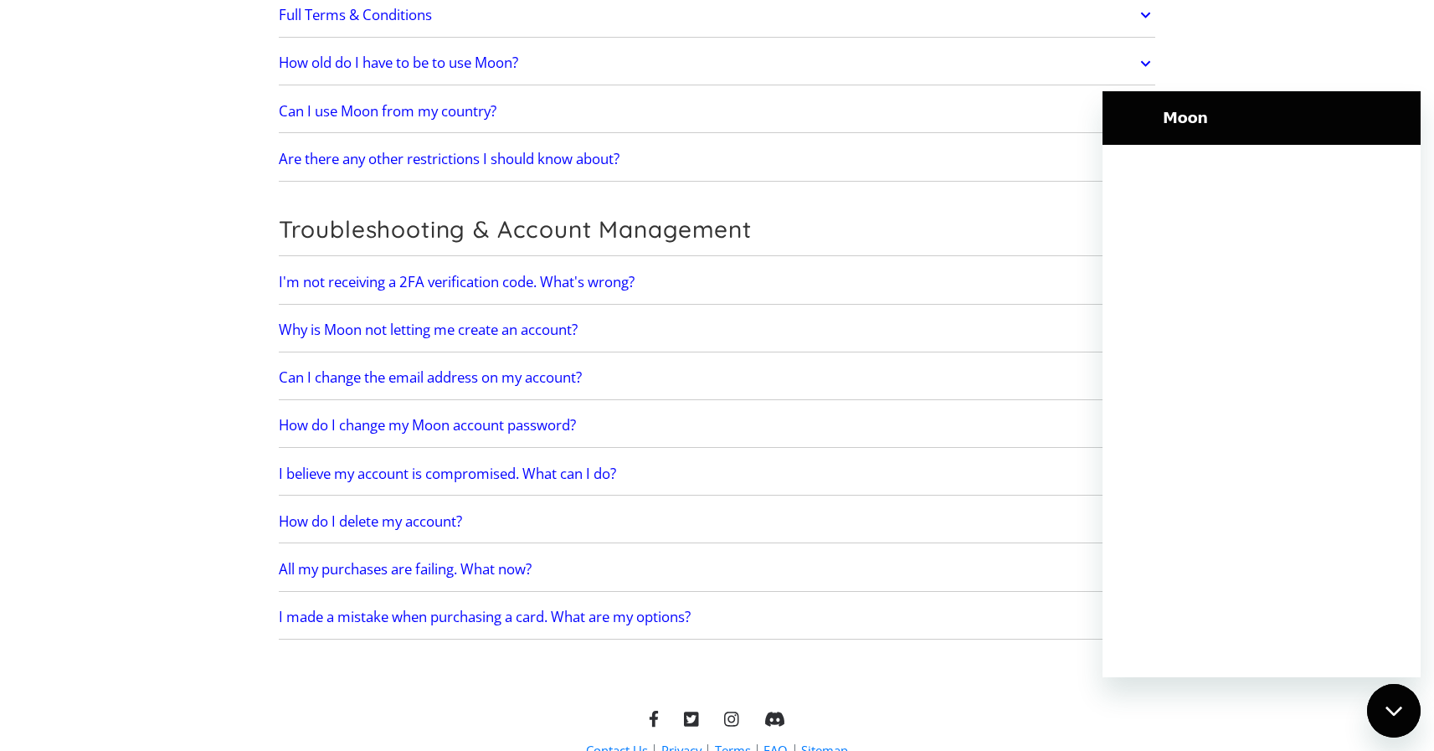
scroll to position [0, 0]
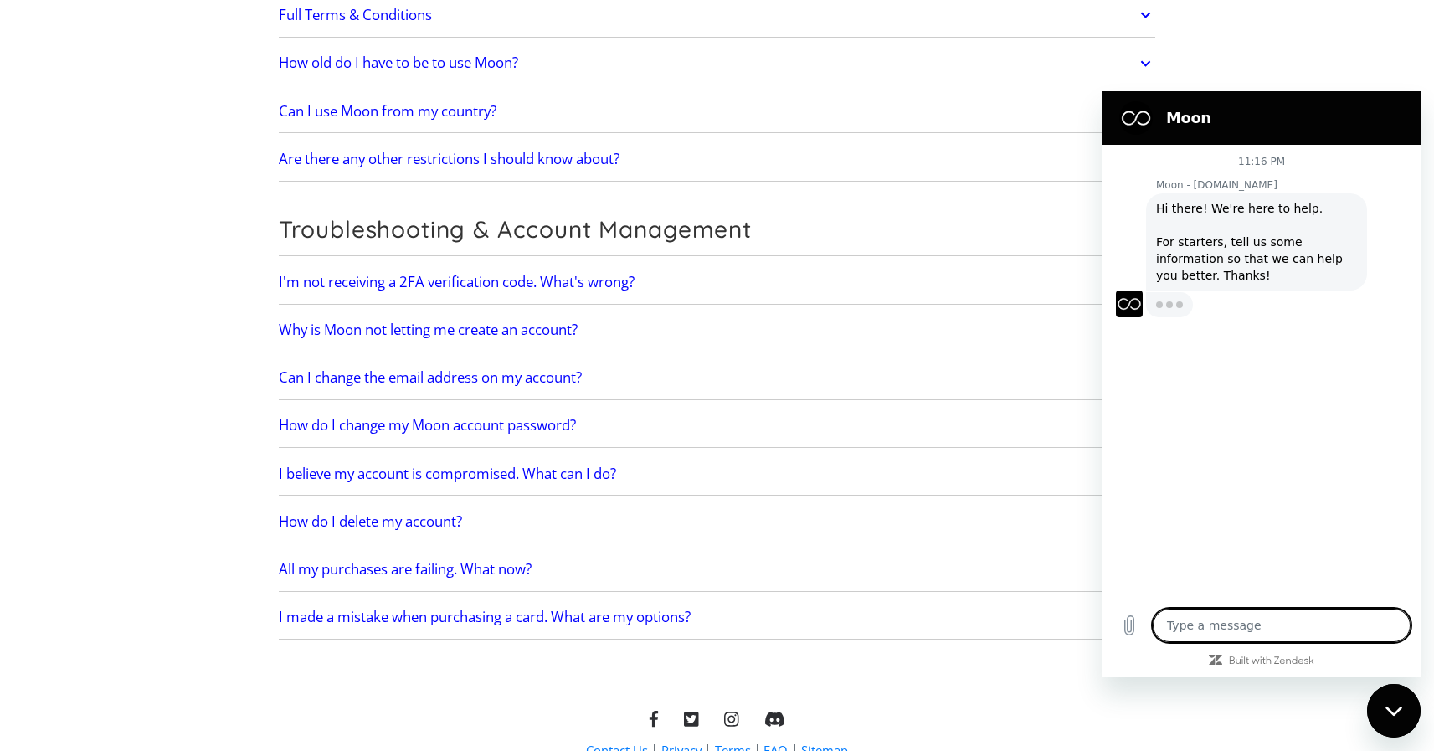
type textarea "x"
click at [1220, 620] on textarea at bounding box center [1281, 624] width 258 height 33
type textarea "W"
type textarea "x"
type textarea "Wh"
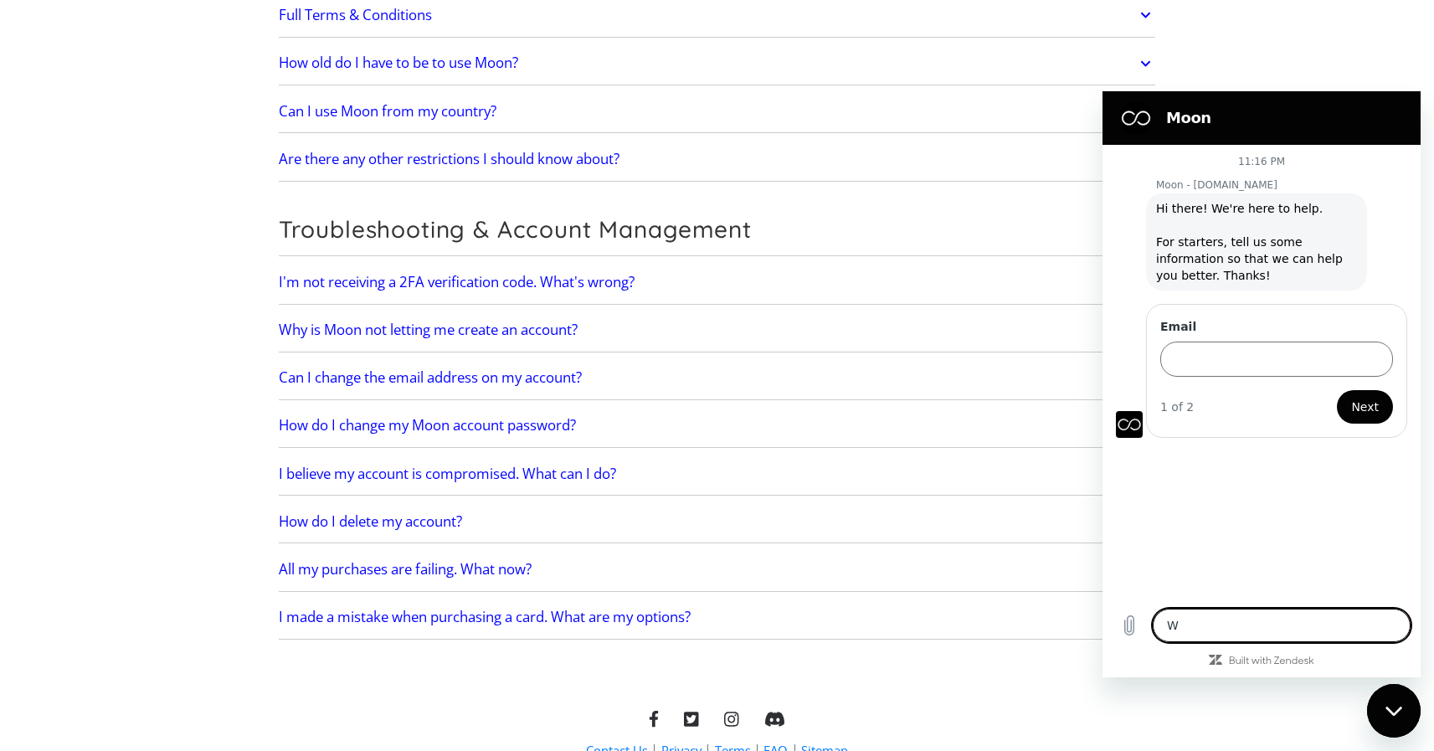
type textarea "x"
type textarea "Wha"
type textarea "x"
type textarea "Wha"
click at [1213, 371] on input "Email" at bounding box center [1276, 358] width 233 height 35
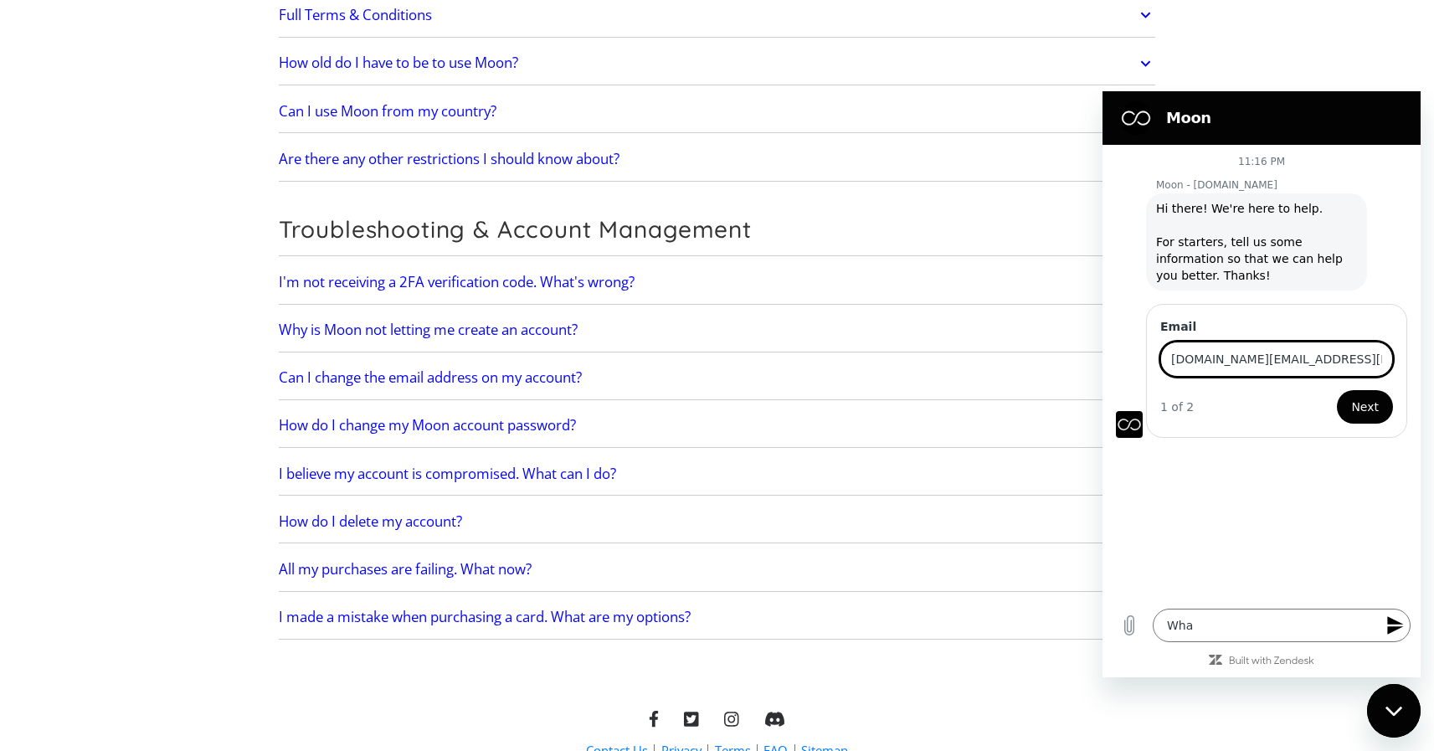
type input "[DOMAIN_NAME][EMAIL_ADDRESS][DOMAIN_NAME]"
click at [1337, 390] on button "Next" at bounding box center [1365, 406] width 56 height 33
type textarea "x"
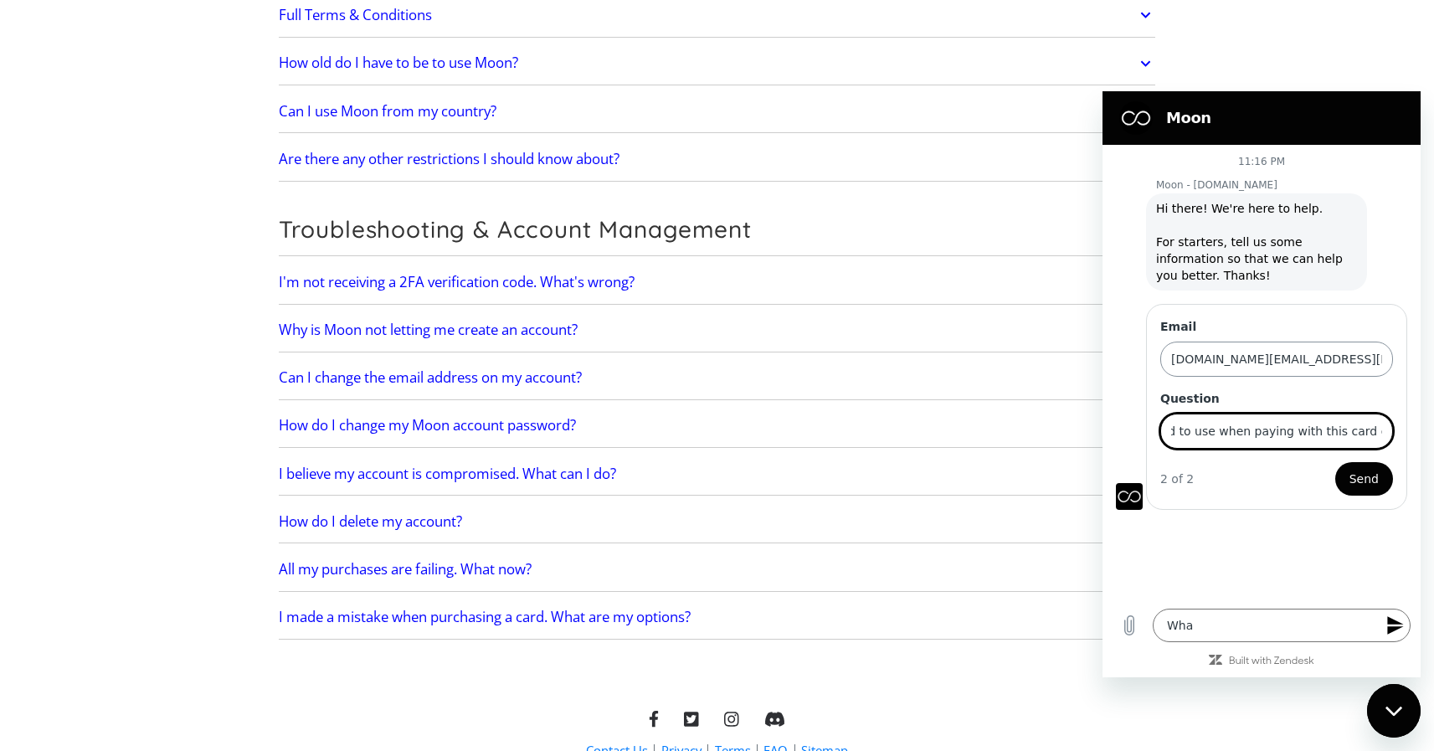
scroll to position [0, 199]
type input "what billing details am I supposed to use when paying with this card online?"
click at [1368, 481] on span "Send" at bounding box center [1363, 479] width 29 height 20
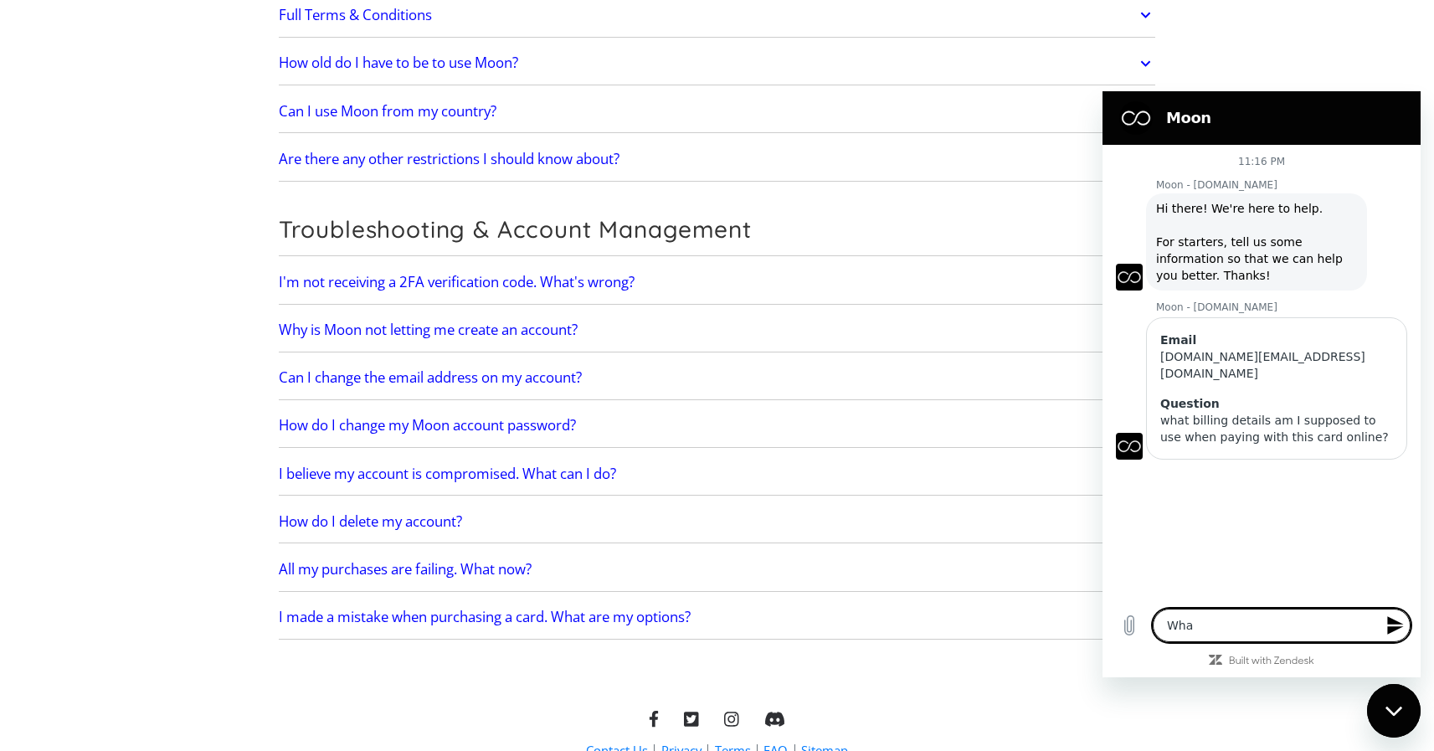
type textarea "x"
click at [1192, 616] on textarea "Wha" at bounding box center [1281, 624] width 258 height 33
click at [1192, 617] on textarea "Wha" at bounding box center [1281, 624] width 258 height 33
type textarea "x"
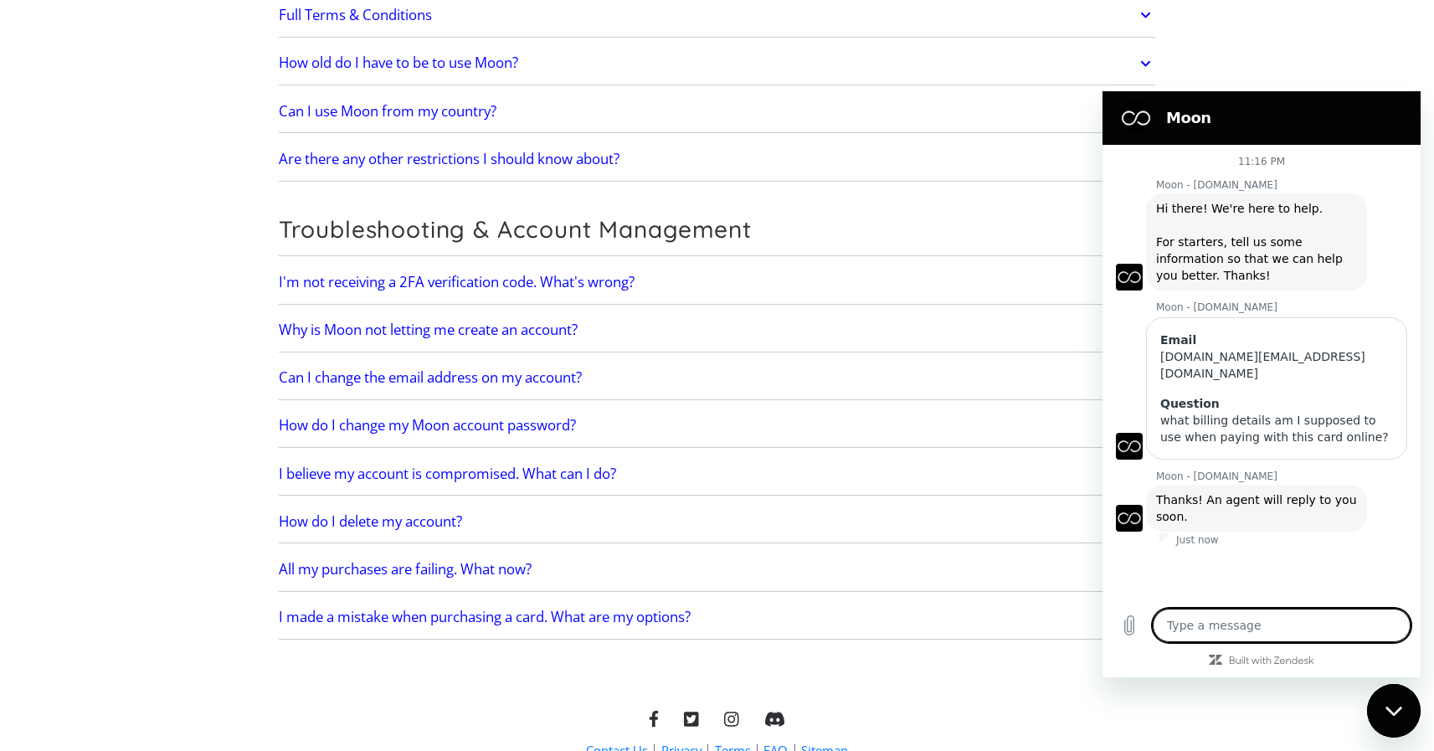
click at [1237, 412] on div "what billing details am I supposed to use when paying with this card online?" at bounding box center [1276, 428] width 233 height 33
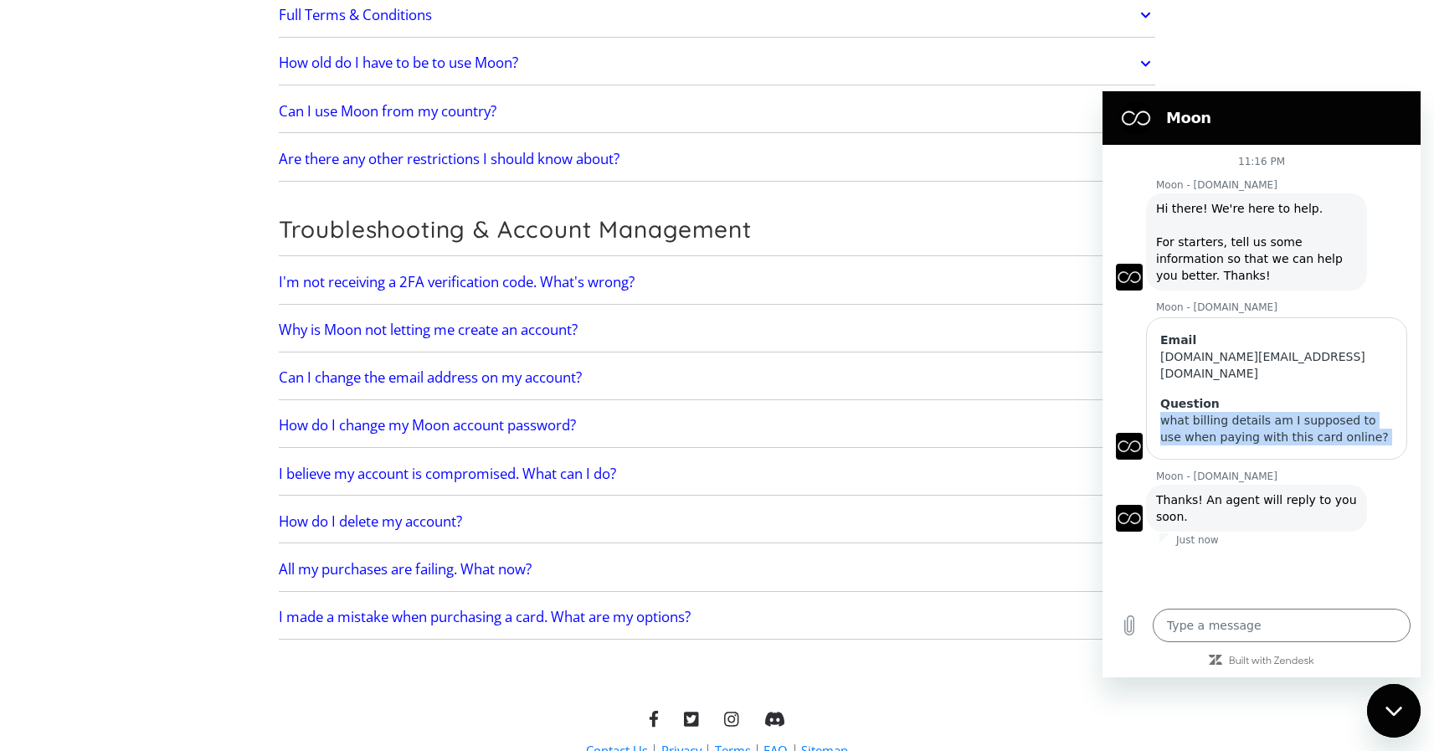
click at [1255, 412] on div "what billing details am I supposed to use when paying with this card online?" at bounding box center [1276, 428] width 233 height 33
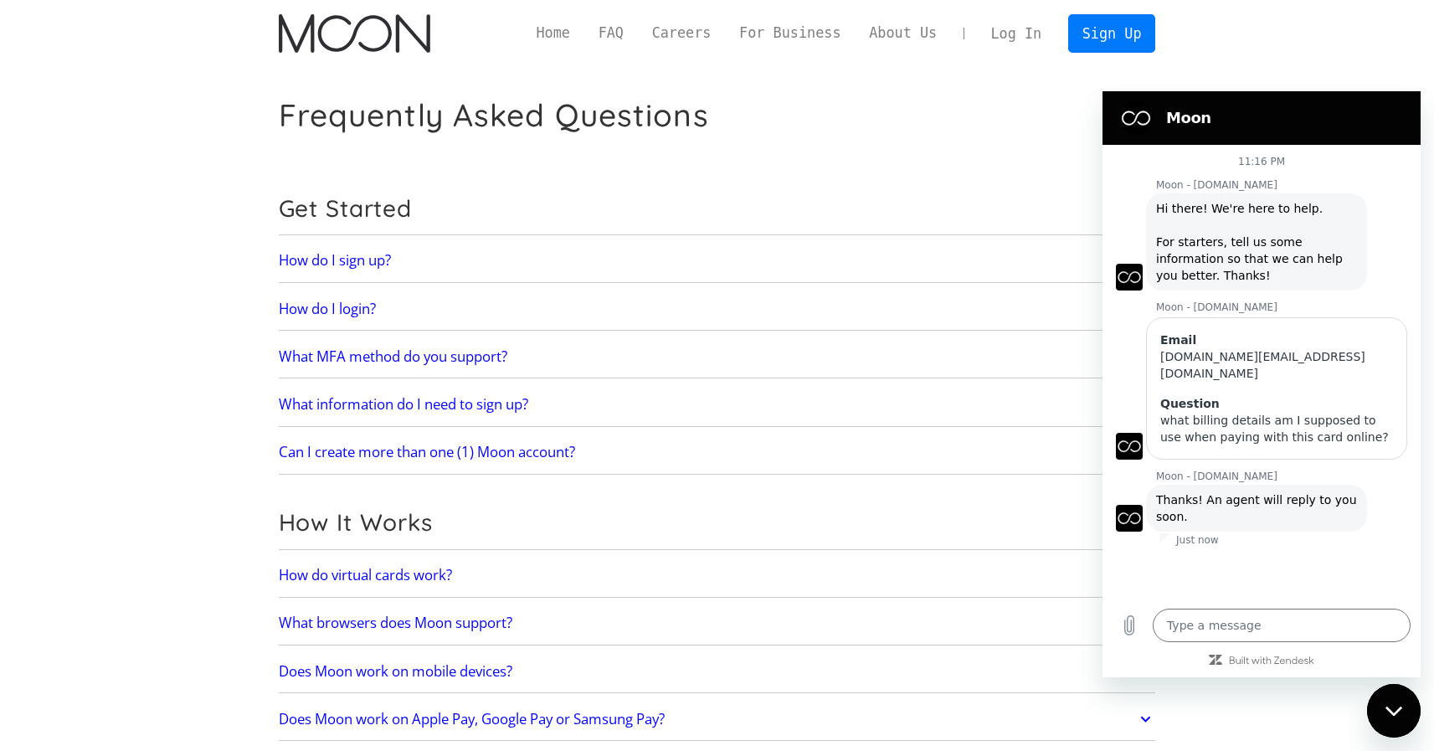
type textarea "x"
click at [541, 41] on link "Home" at bounding box center [553, 33] width 62 height 21
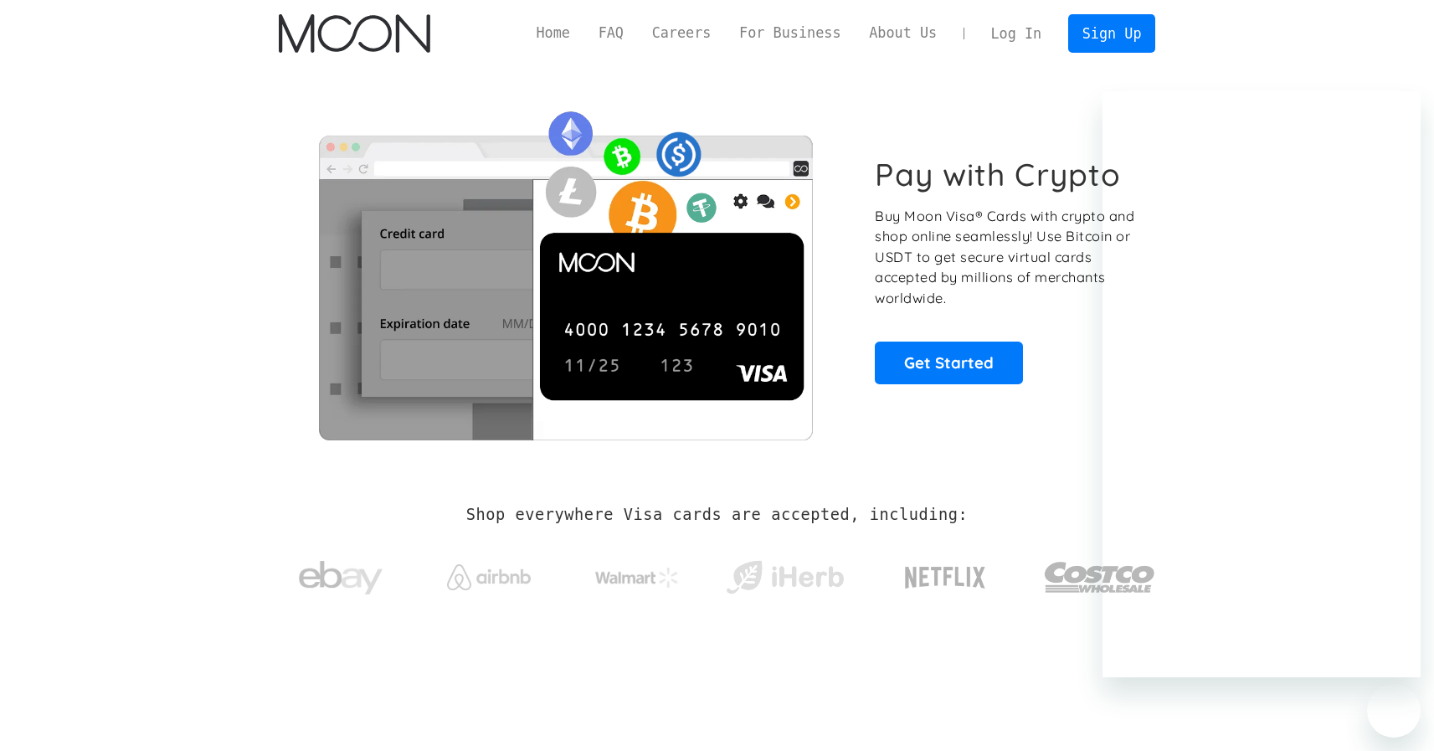
click at [1017, 26] on link "Log In" at bounding box center [1016, 33] width 79 height 37
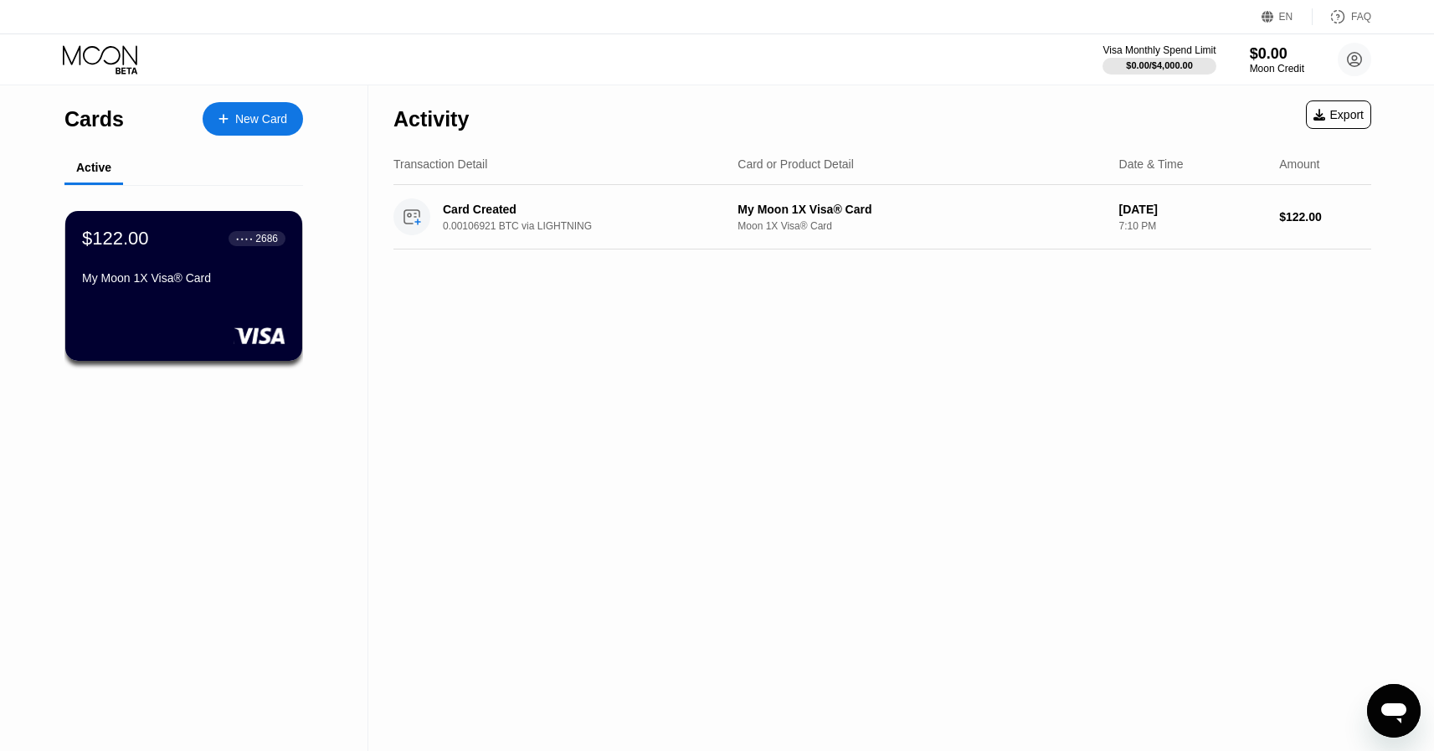
click at [1374, 707] on div "Open messaging window" at bounding box center [1393, 710] width 50 height 50
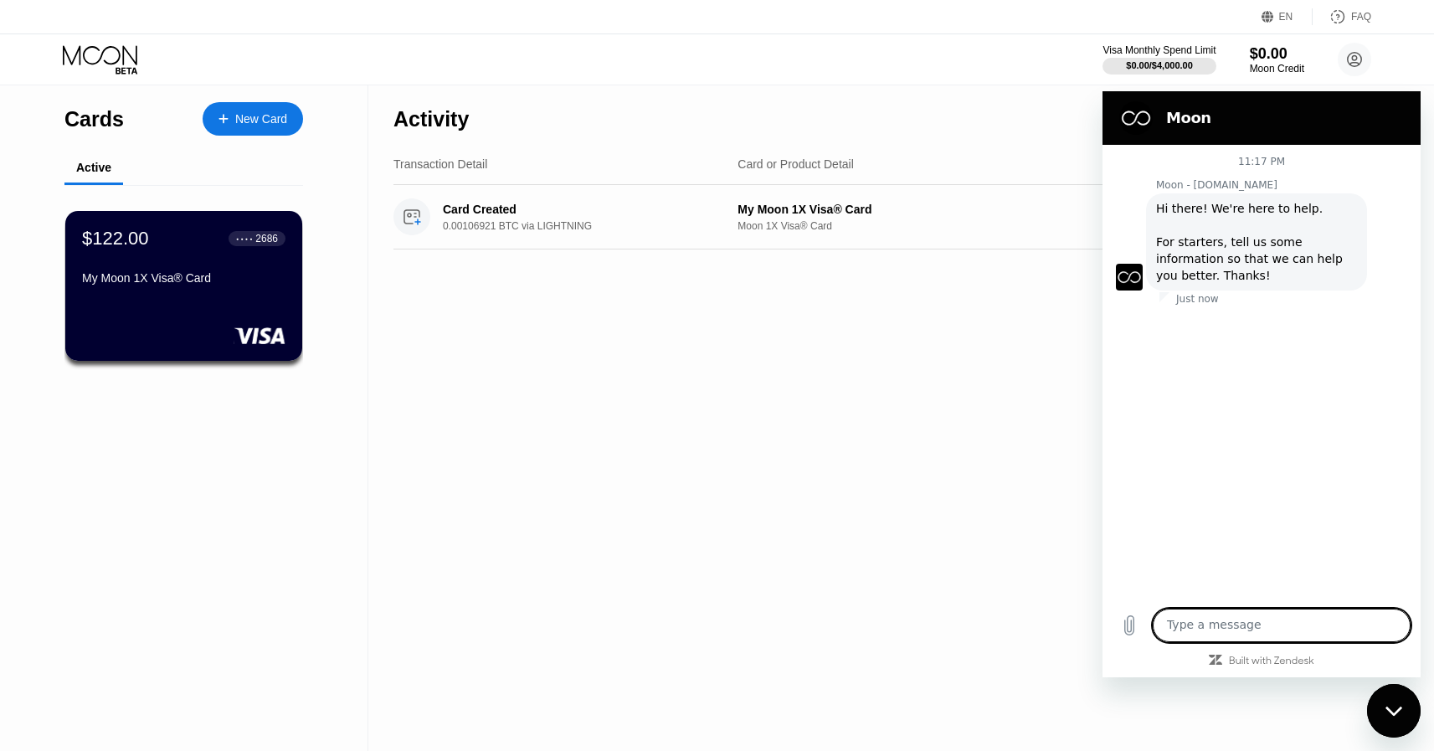
type textarea "x"
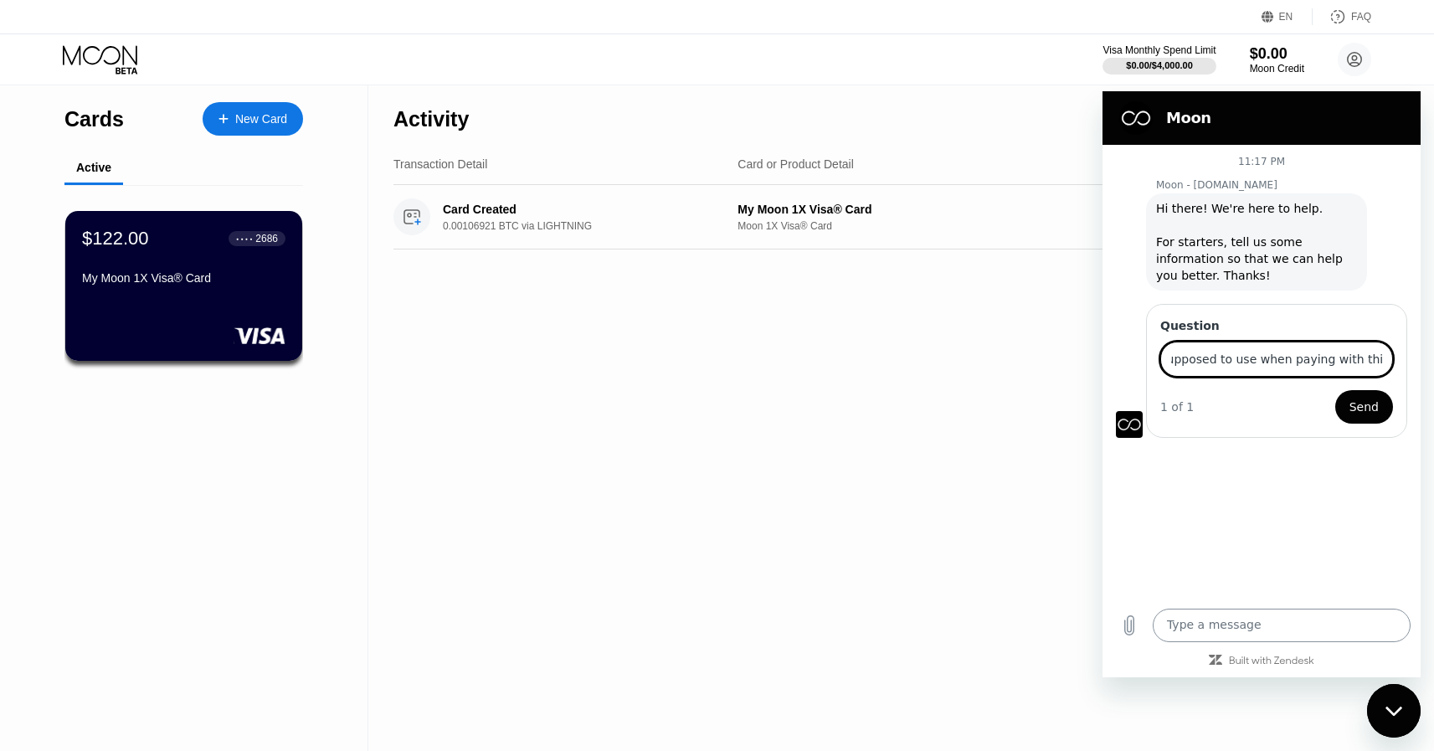
scroll to position [0, 166]
type input "What billing details am I supposed to use when paying with this card?"
click at [1371, 390] on button "Send" at bounding box center [1364, 406] width 58 height 33
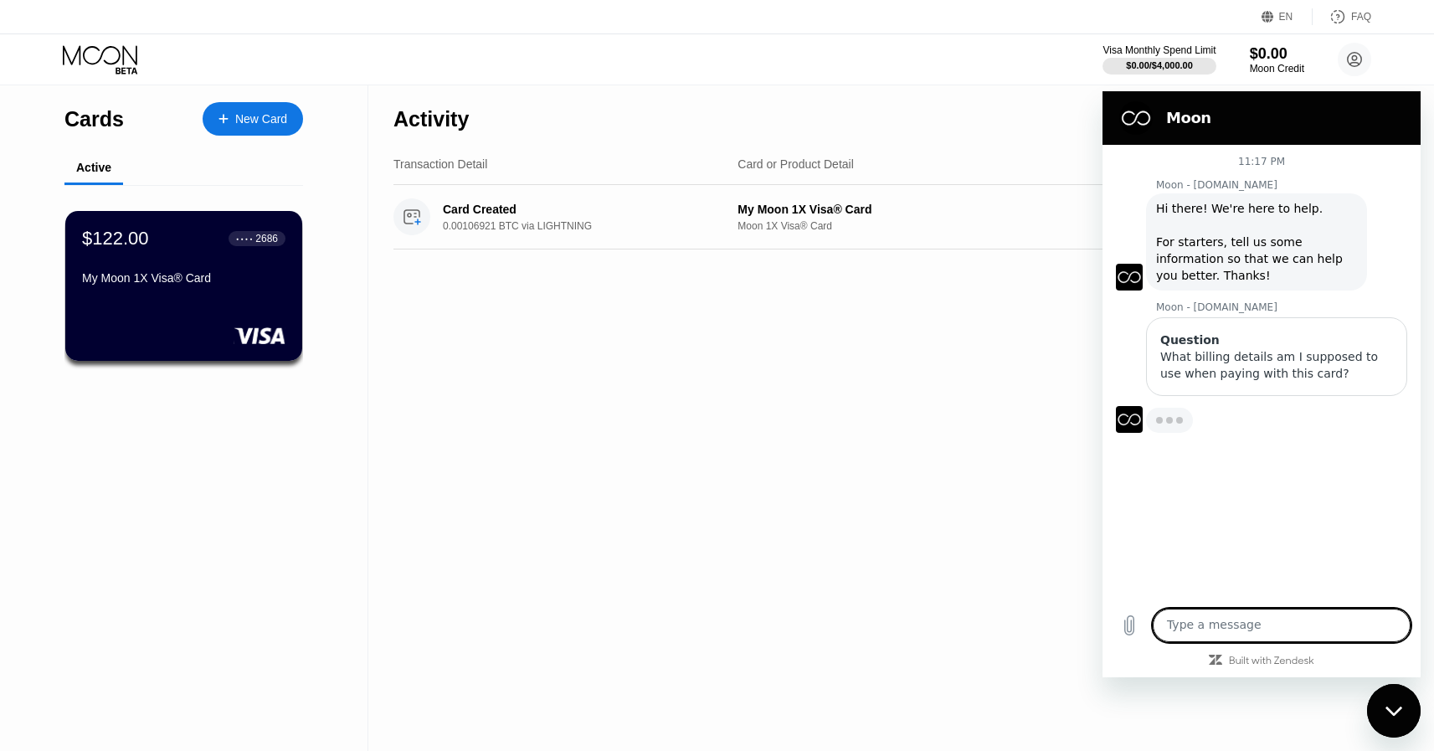
click at [1238, 365] on div "What billing details am I supposed to use when paying with this card?" at bounding box center [1276, 364] width 233 height 33
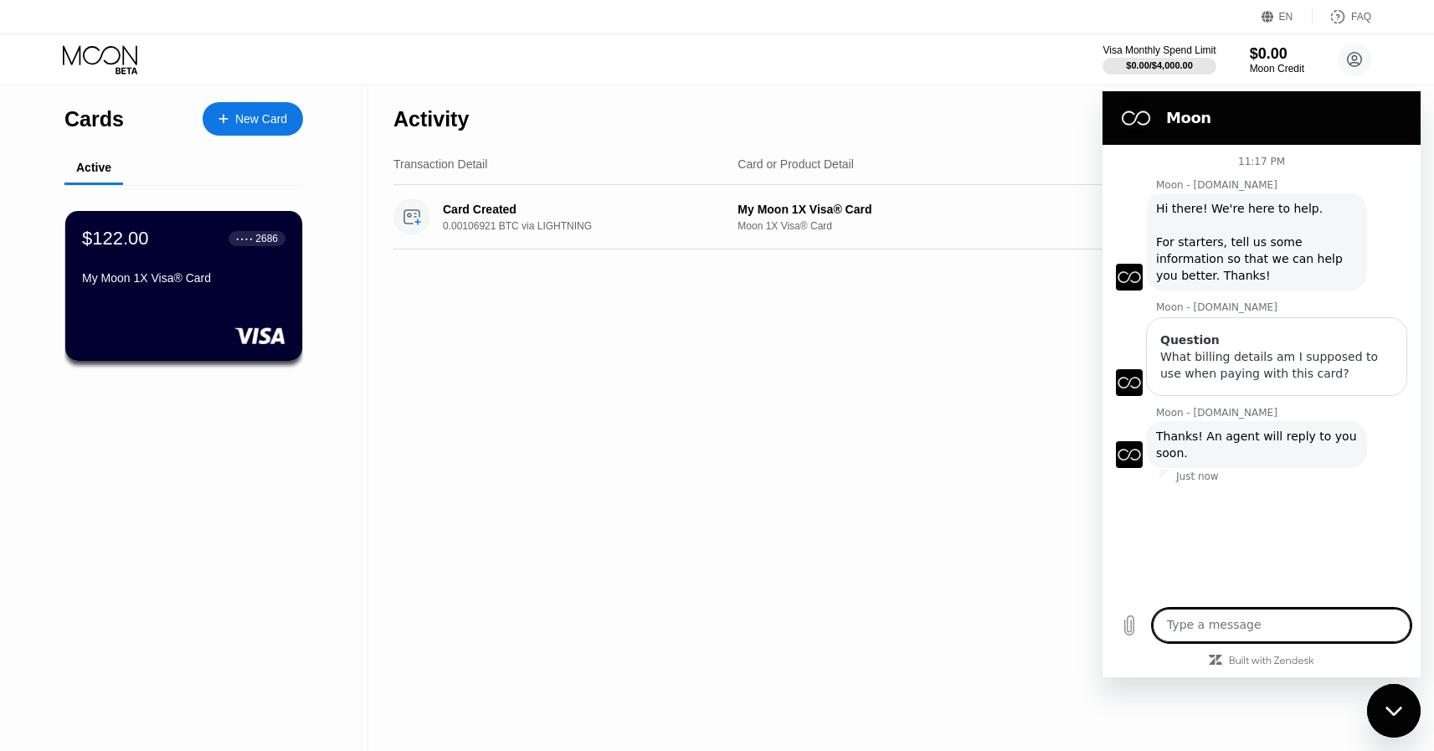
click at [1275, 367] on div "What billing details am I supposed to use when paying with this card?" at bounding box center [1276, 364] width 233 height 33
click at [1396, 698] on div "Close messaging window" at bounding box center [1393, 710] width 50 height 50
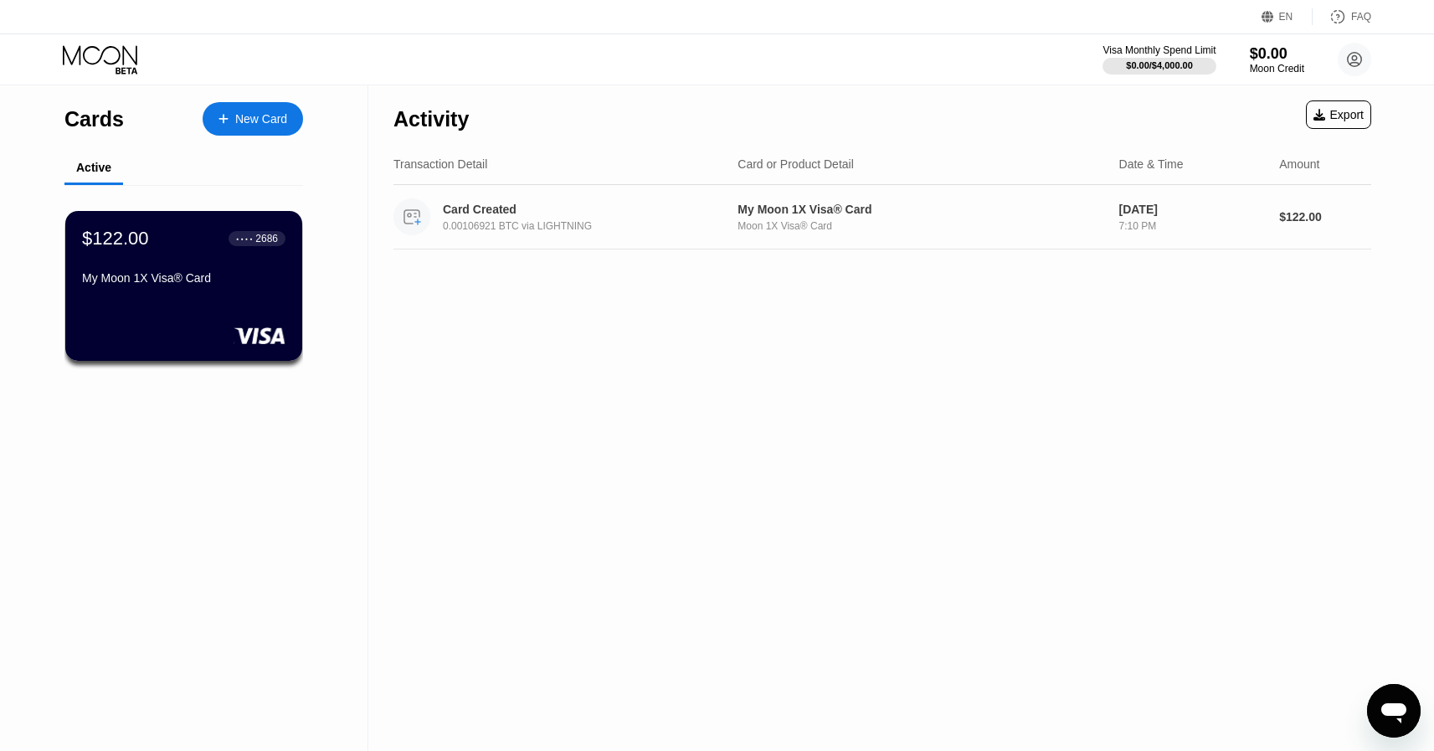
click at [1161, 227] on div "7:10 PM" at bounding box center [1192, 226] width 147 height 12
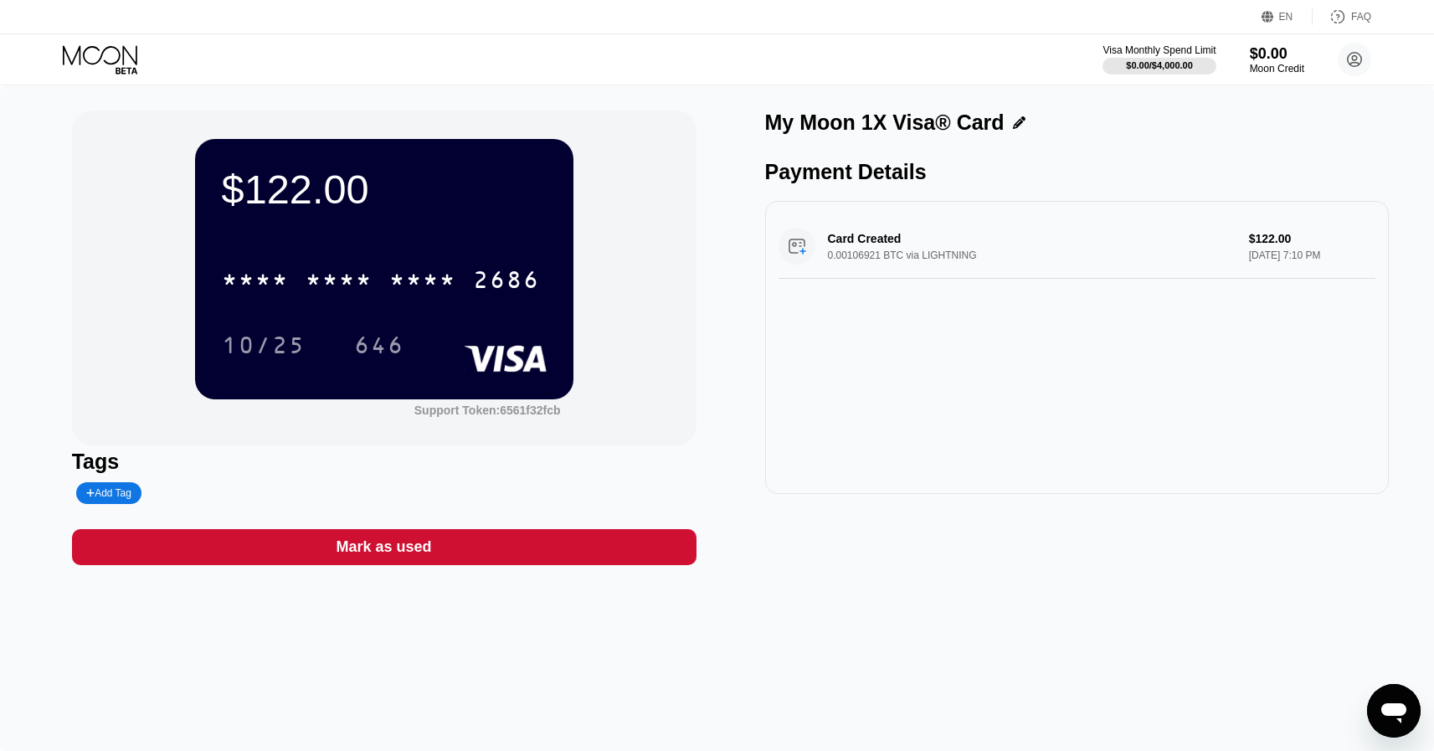
click at [107, 64] on icon at bounding box center [102, 59] width 78 height 29
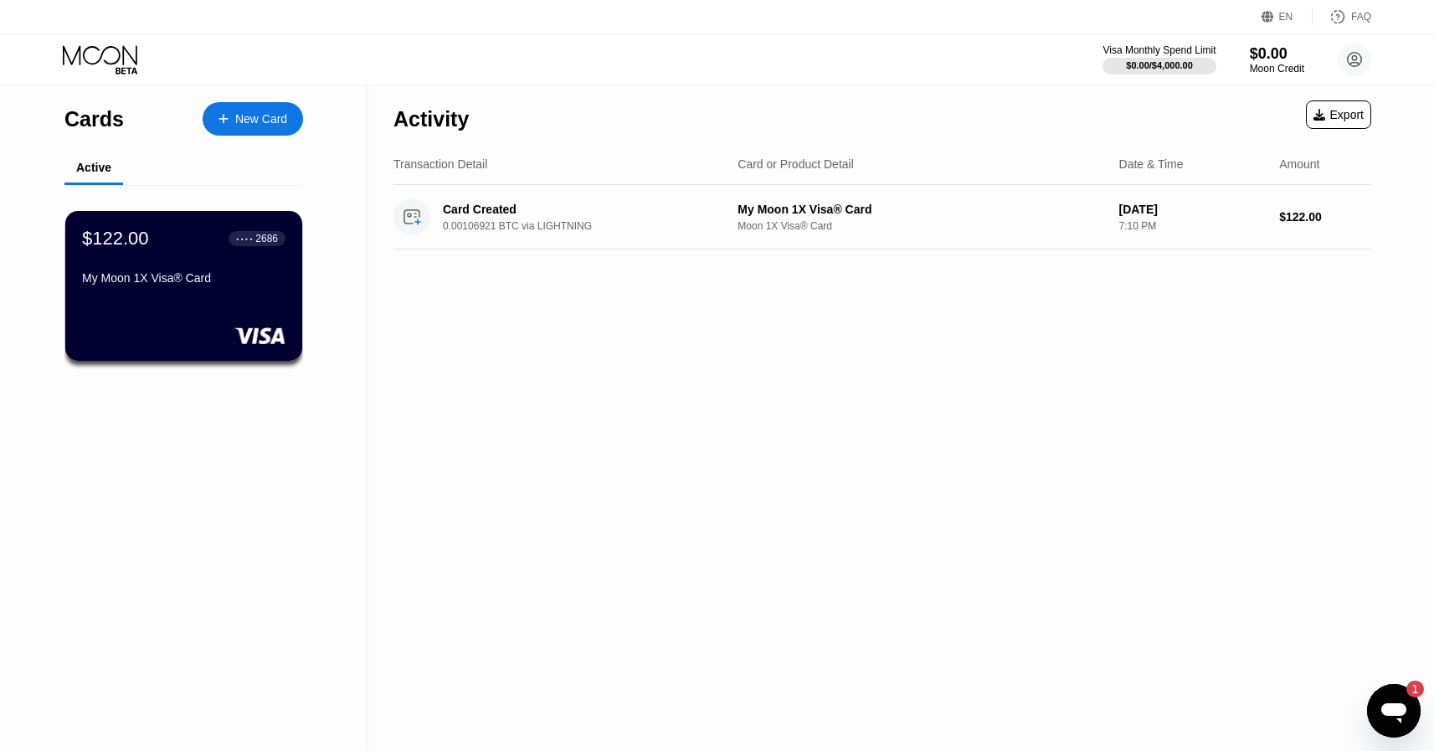
type textarea "x"
